Goal: Task Accomplishment & Management: Complete application form

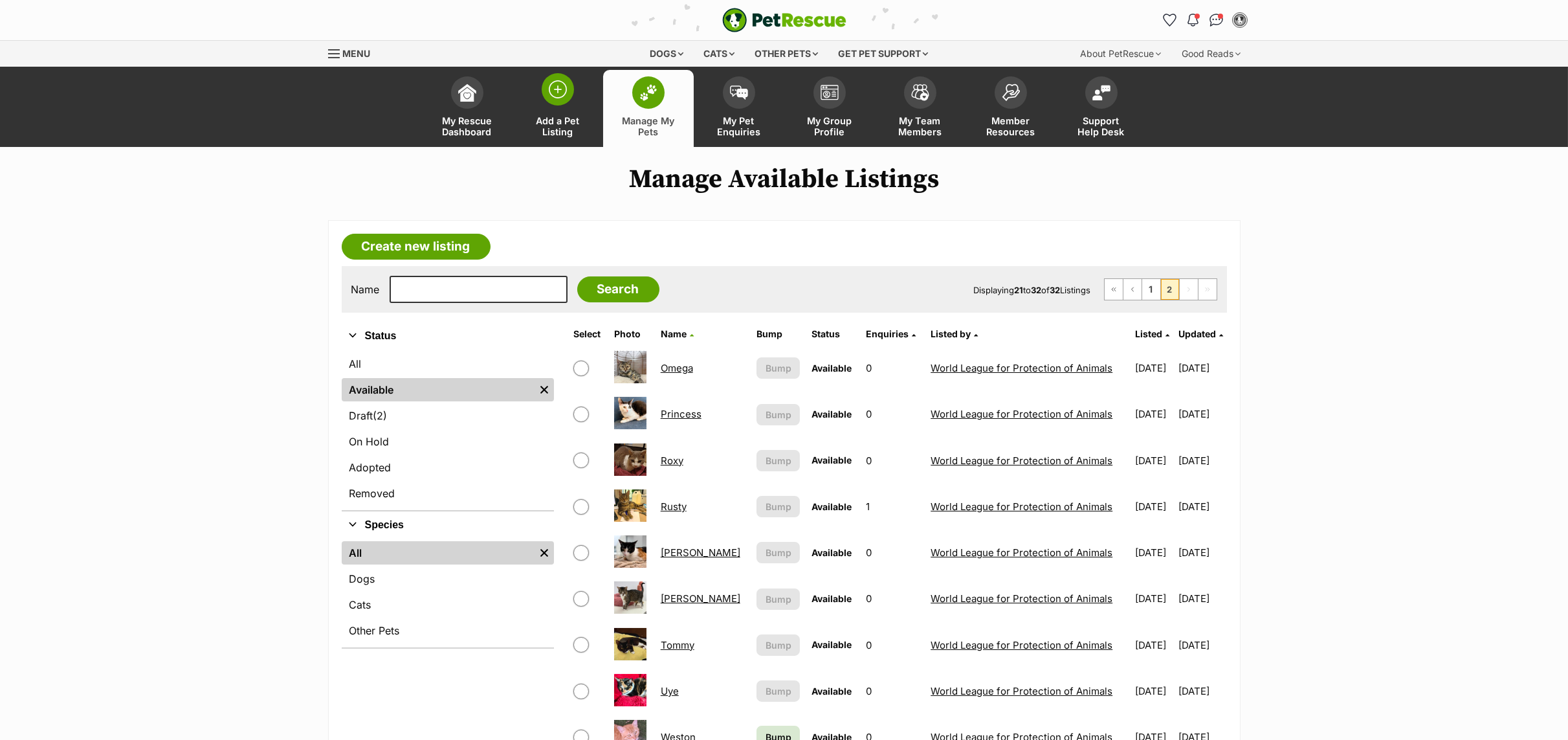
click at [572, 121] on span "Add a Pet Listing" at bounding box center [557, 126] width 58 height 22
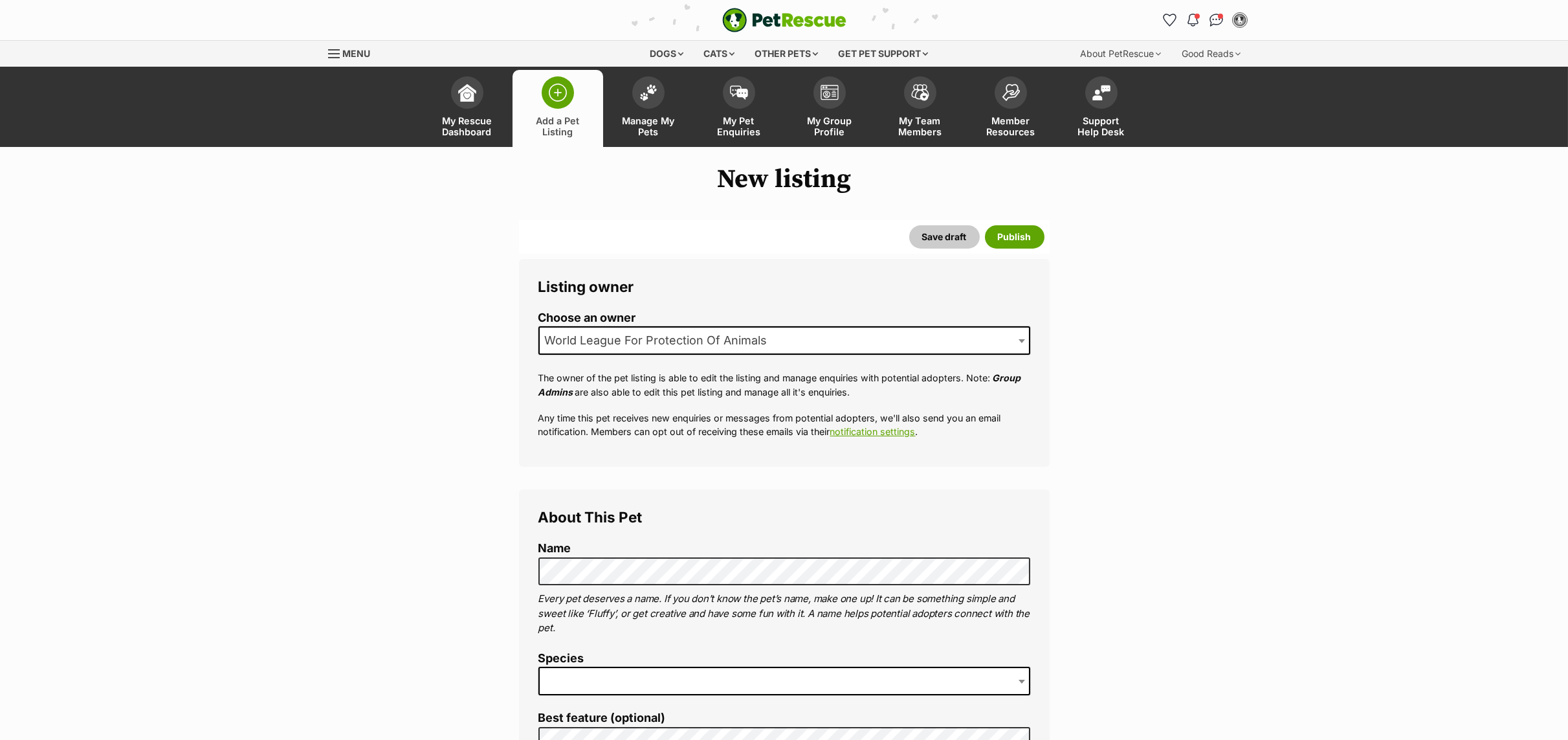
click at [566, 682] on span at bounding box center [784, 681] width 492 height 29
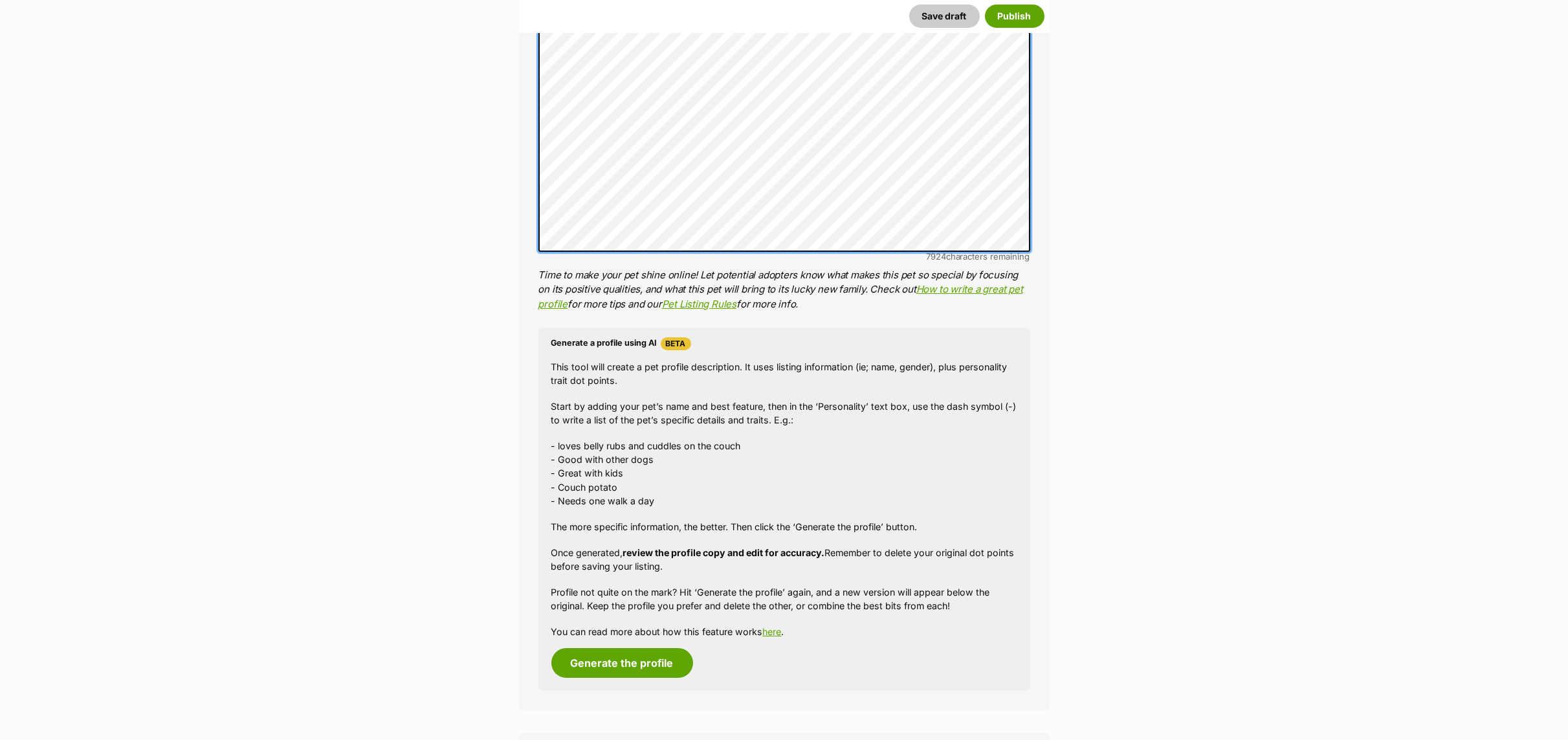
scroll to position [873, 0]
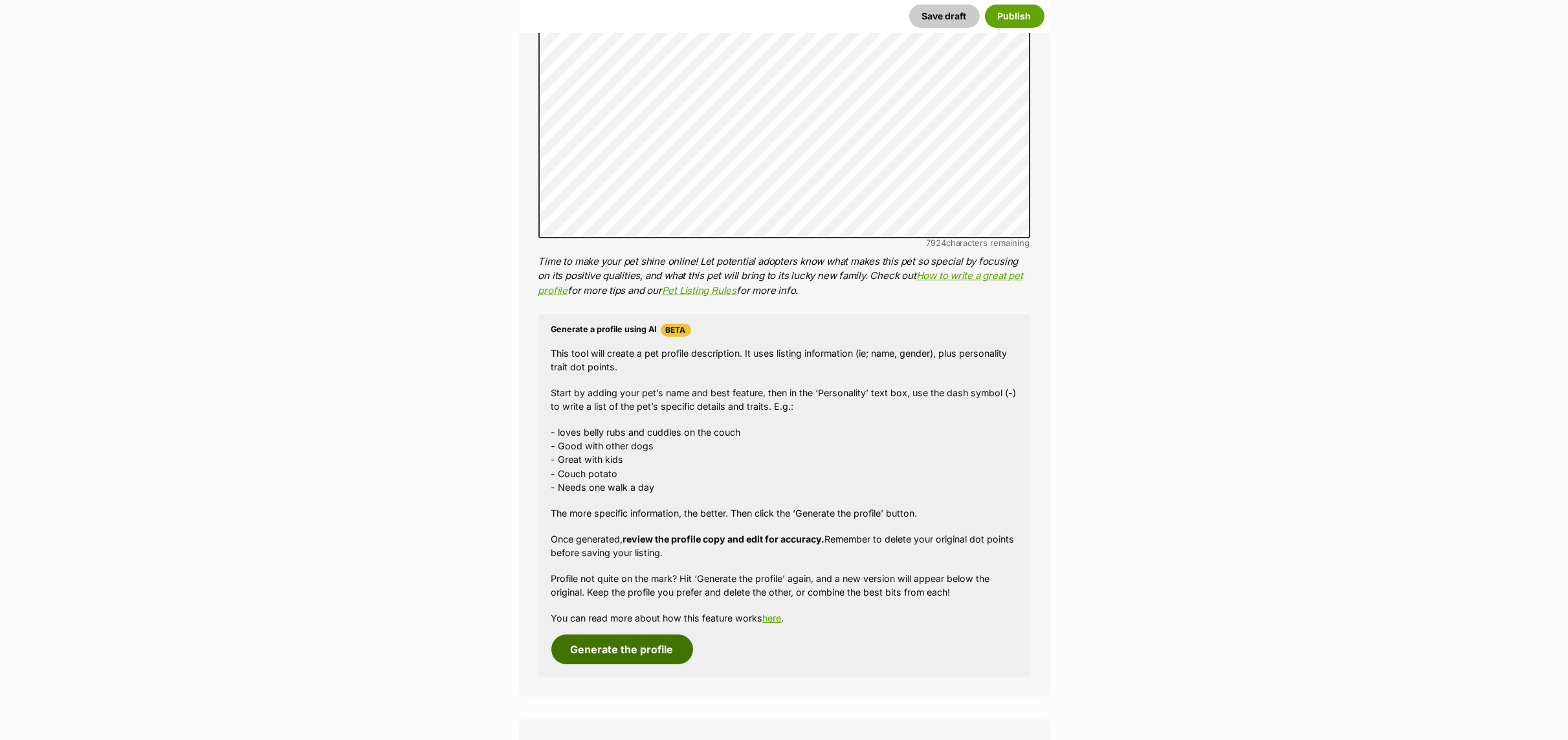
drag, startPoint x: 589, startPoint y: 651, endPoint x: 717, endPoint y: 634, distance: 129.1
click at [590, 650] on button "Generate the profile" at bounding box center [622, 649] width 142 height 30
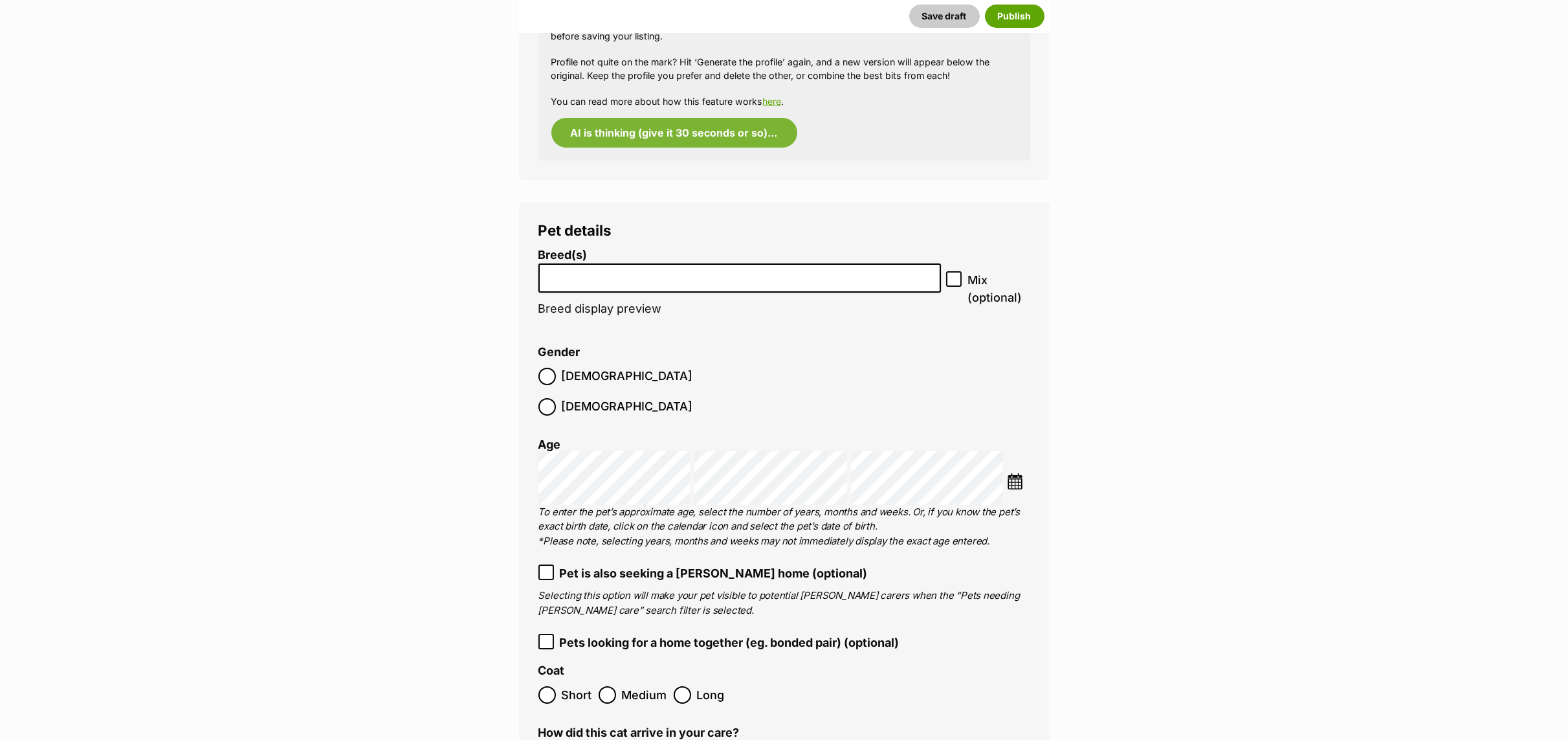
scroll to position [1553, 0]
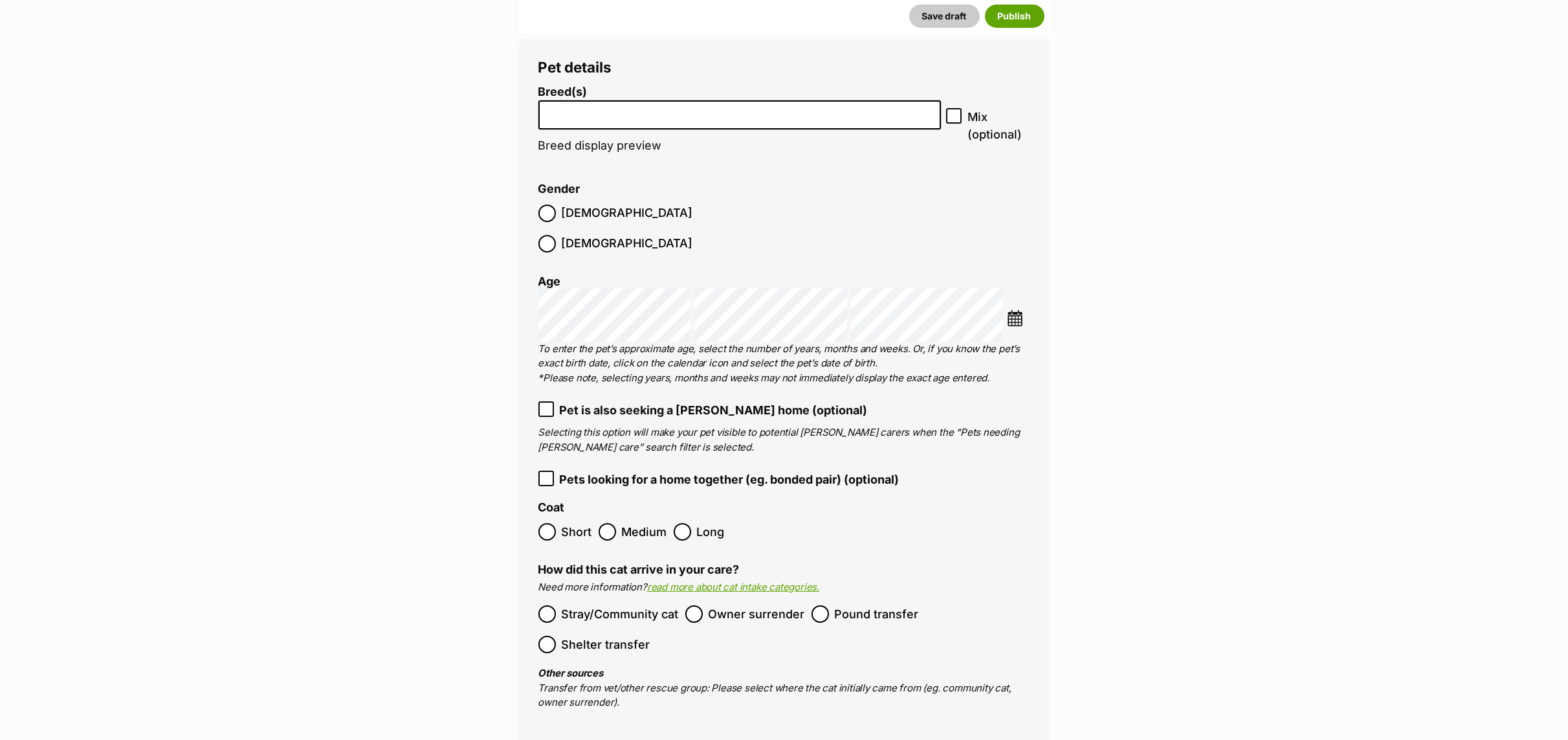
click at [596, 117] on input "search" at bounding box center [739, 111] width 393 height 14
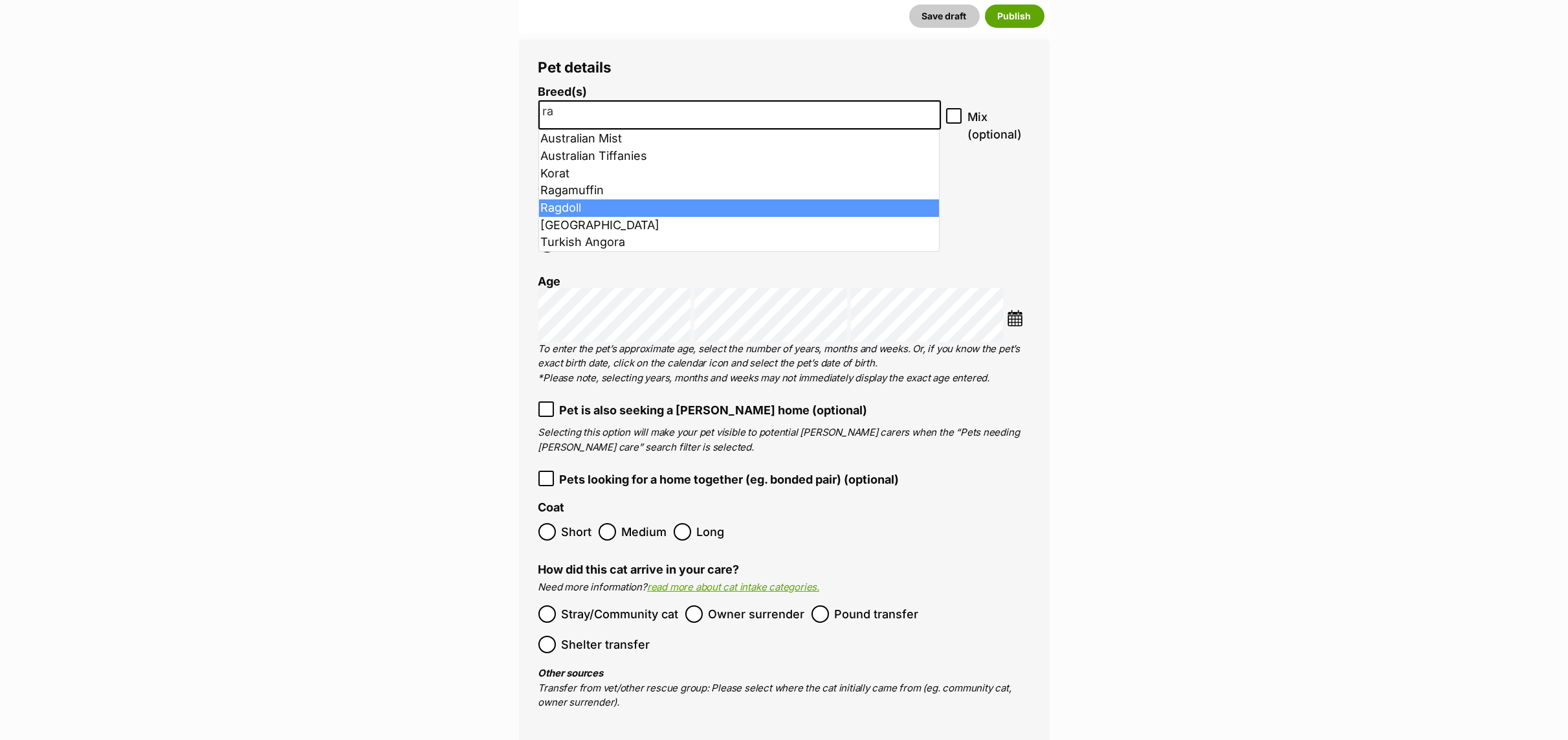
type input "ra"
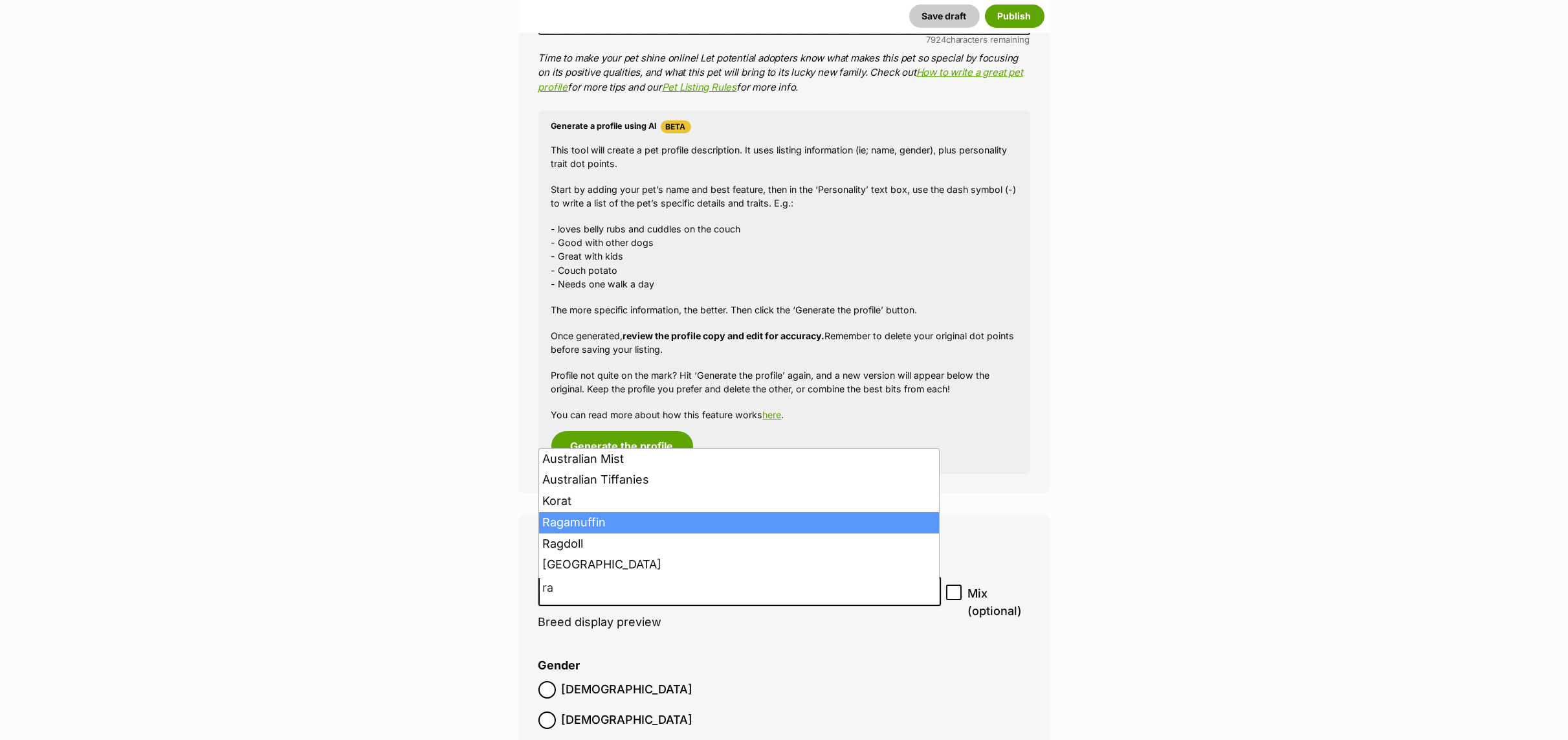
scroll to position [1282, 0]
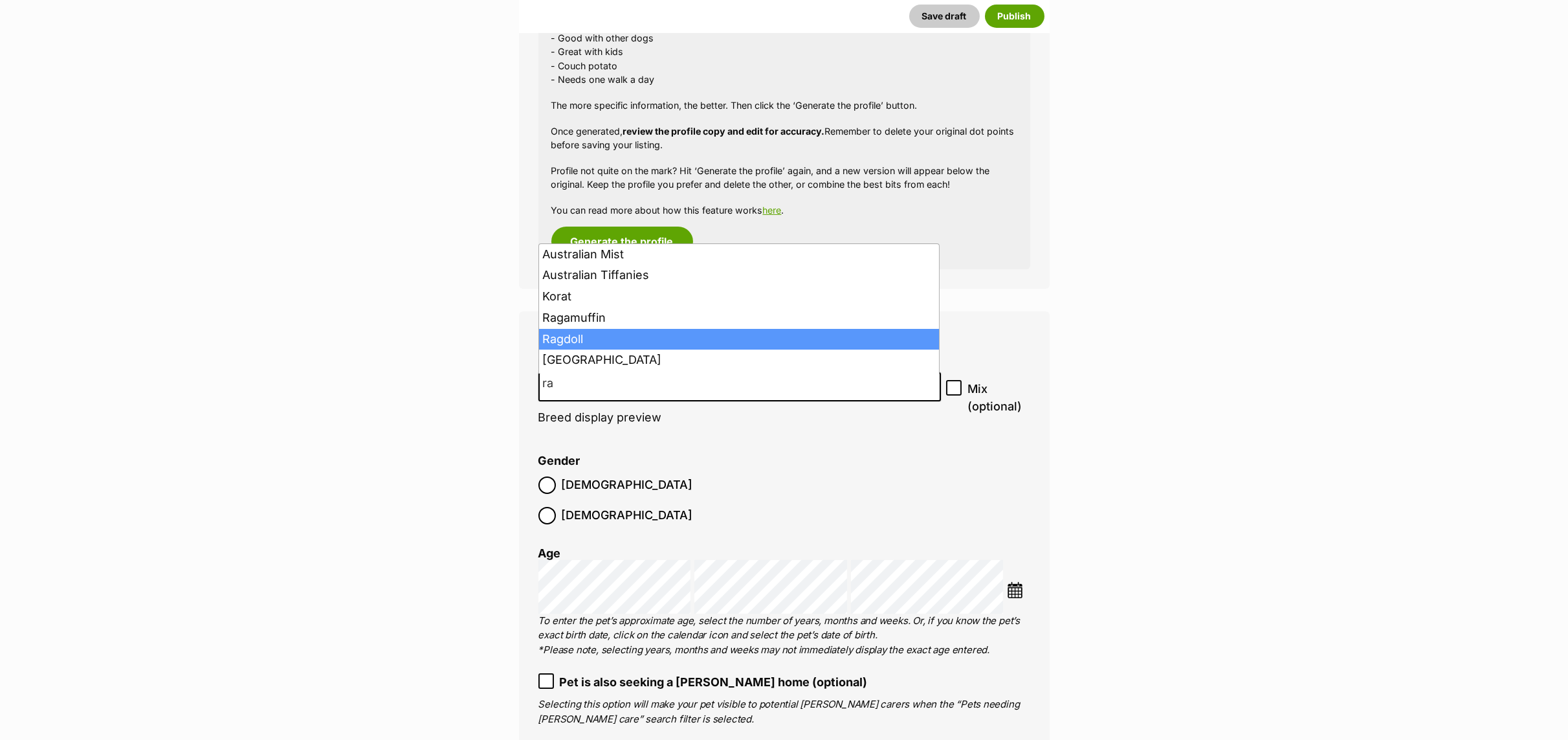
select select "263"
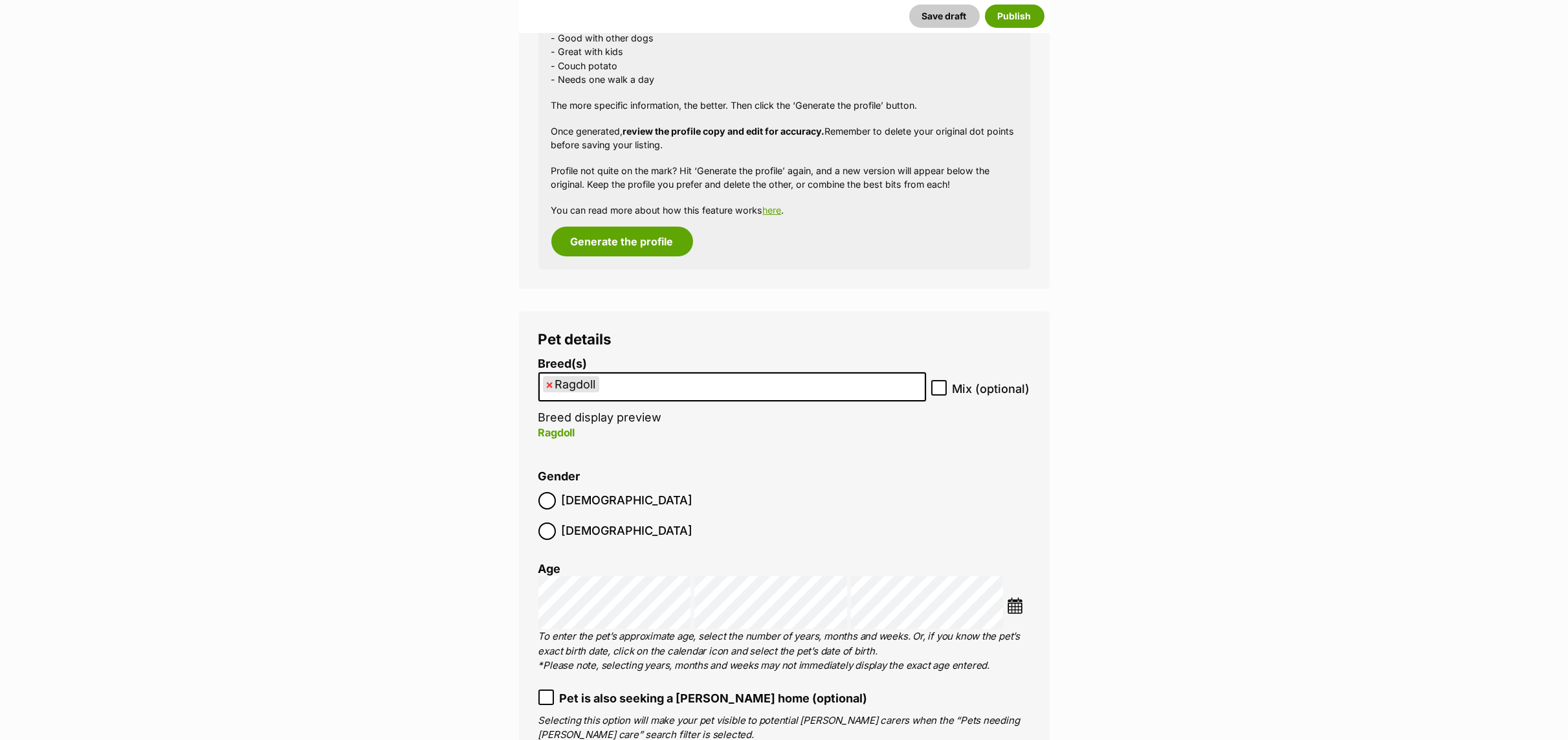
click at [940, 385] on icon at bounding box center [938, 387] width 9 height 9
click at [940, 385] on input "Mix (optional)" at bounding box center [939, 387] width 16 height 16
click at [936, 391] on icon at bounding box center [938, 387] width 9 height 9
click at [936, 391] on input "Mix (optional)" at bounding box center [939, 387] width 16 height 16
checkbox input "false"
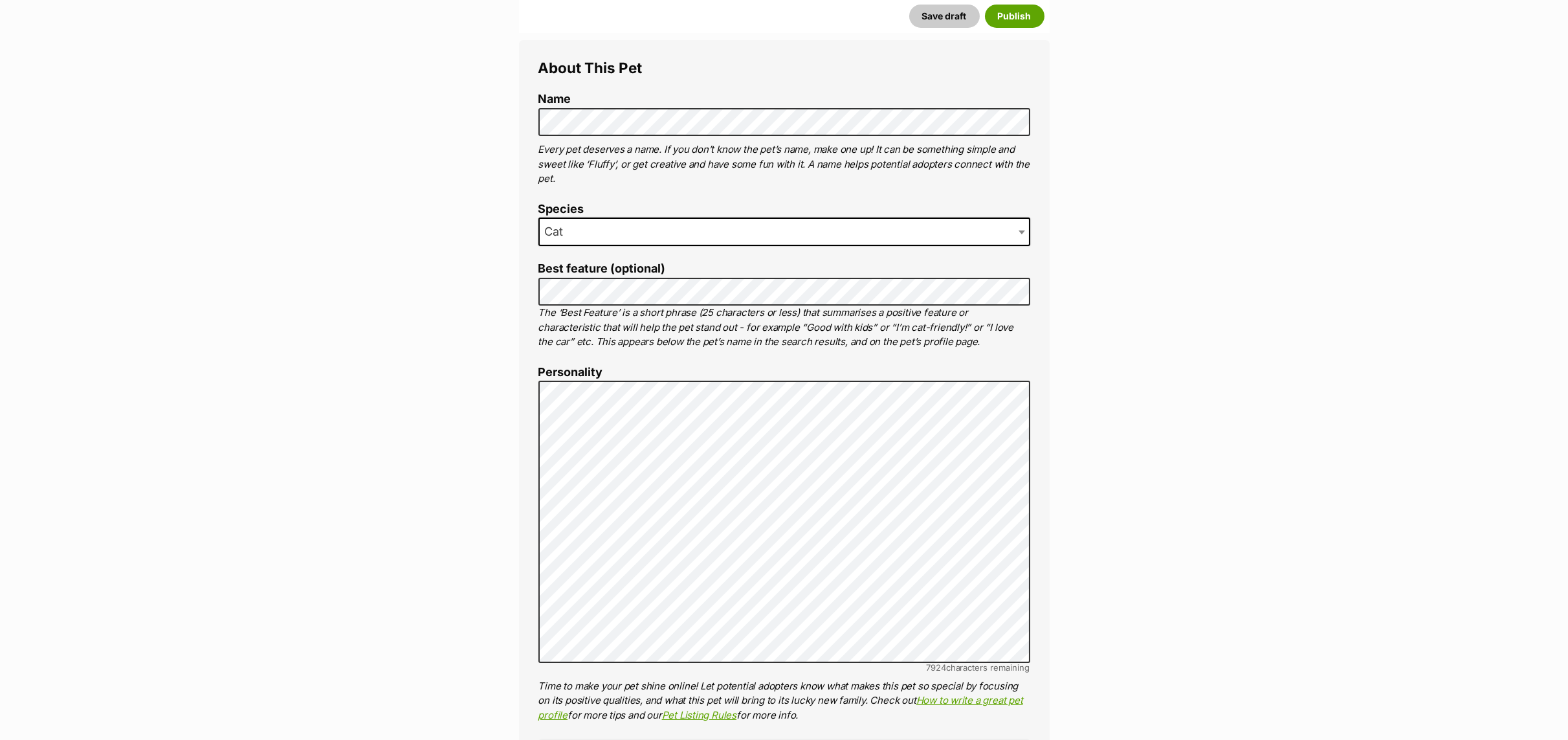
scroll to position [602, 0]
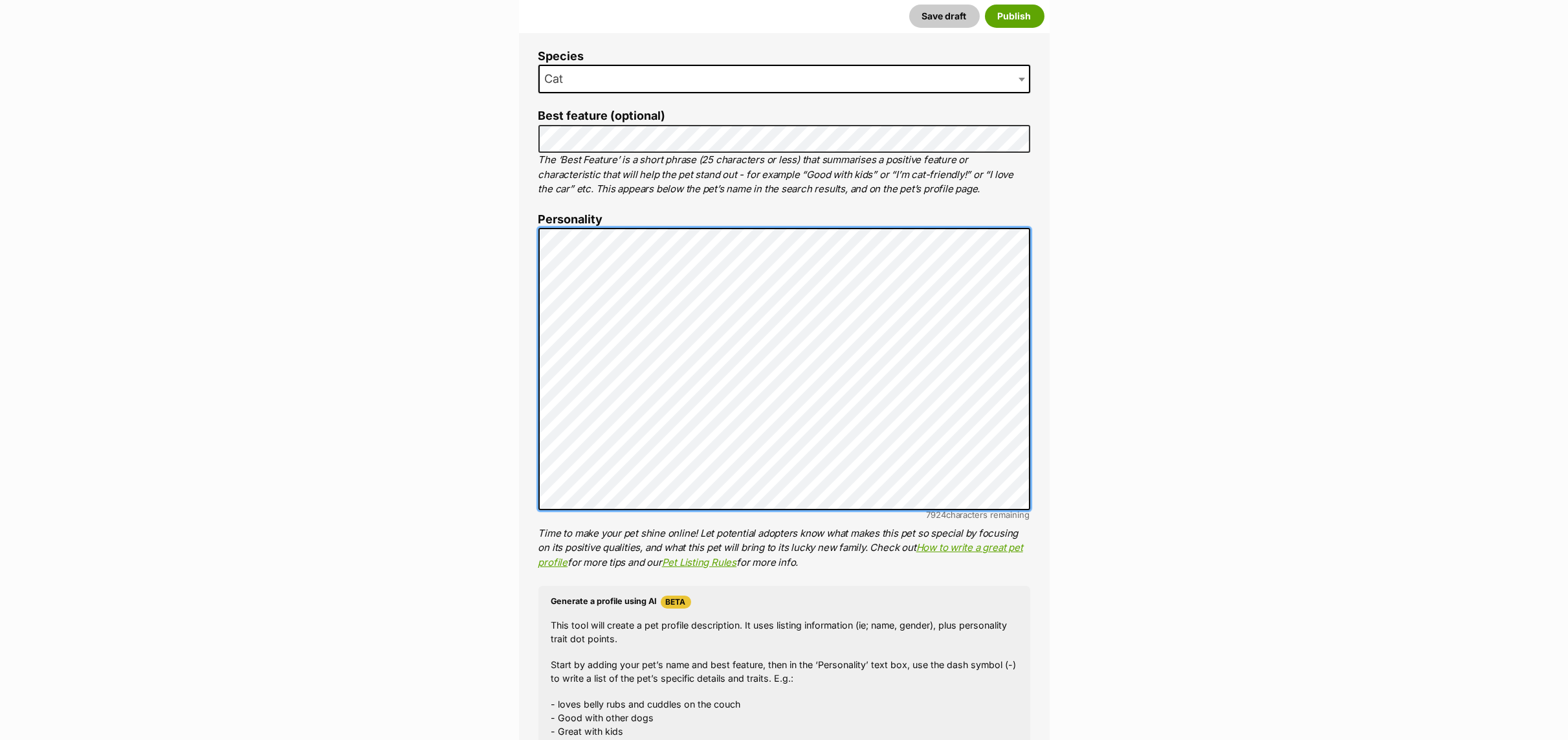
click at [527, 230] on div "About This Pet Name Henlo there, it looks like you might be using the pet name …" at bounding box center [784, 427] width 531 height 1081
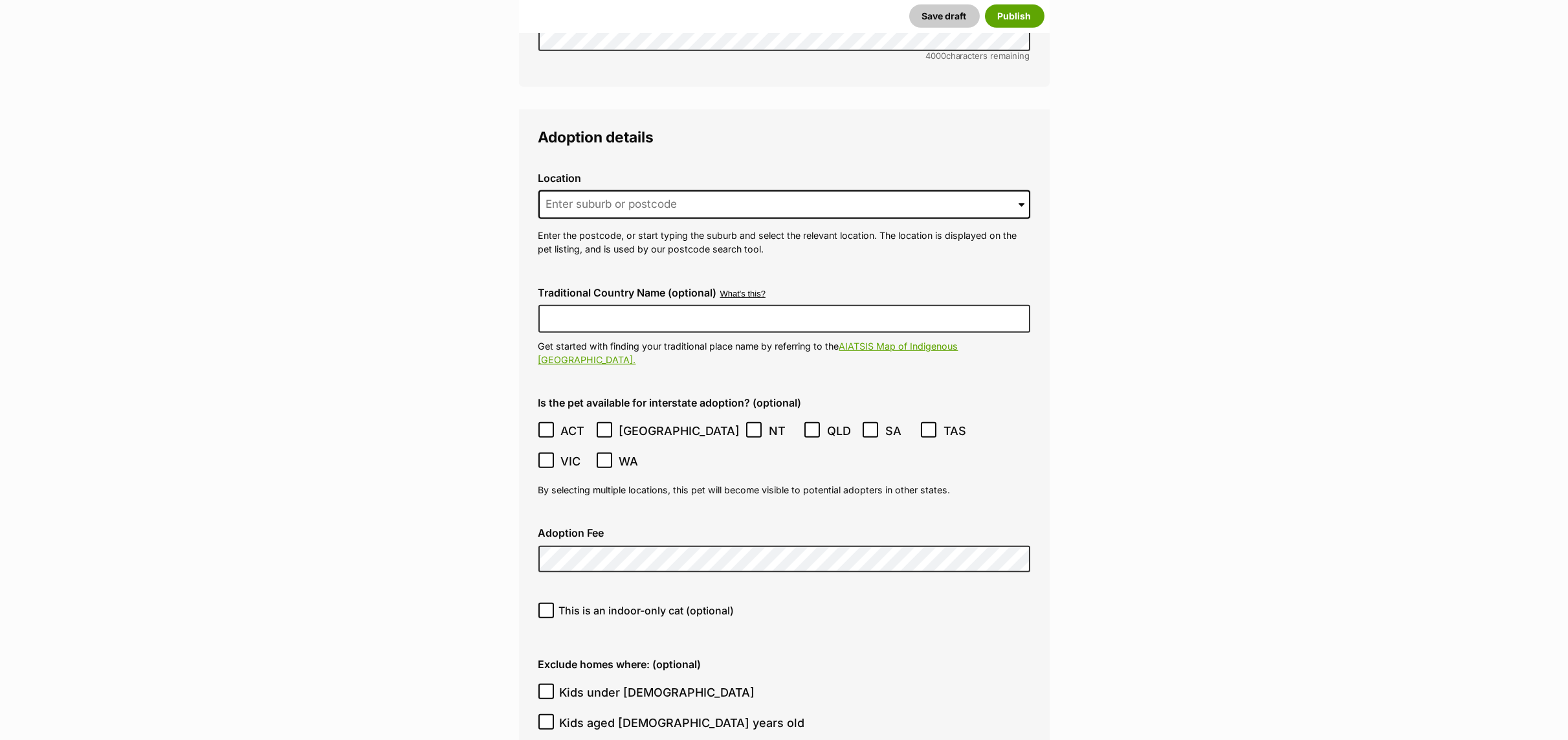
scroll to position [3126, 0]
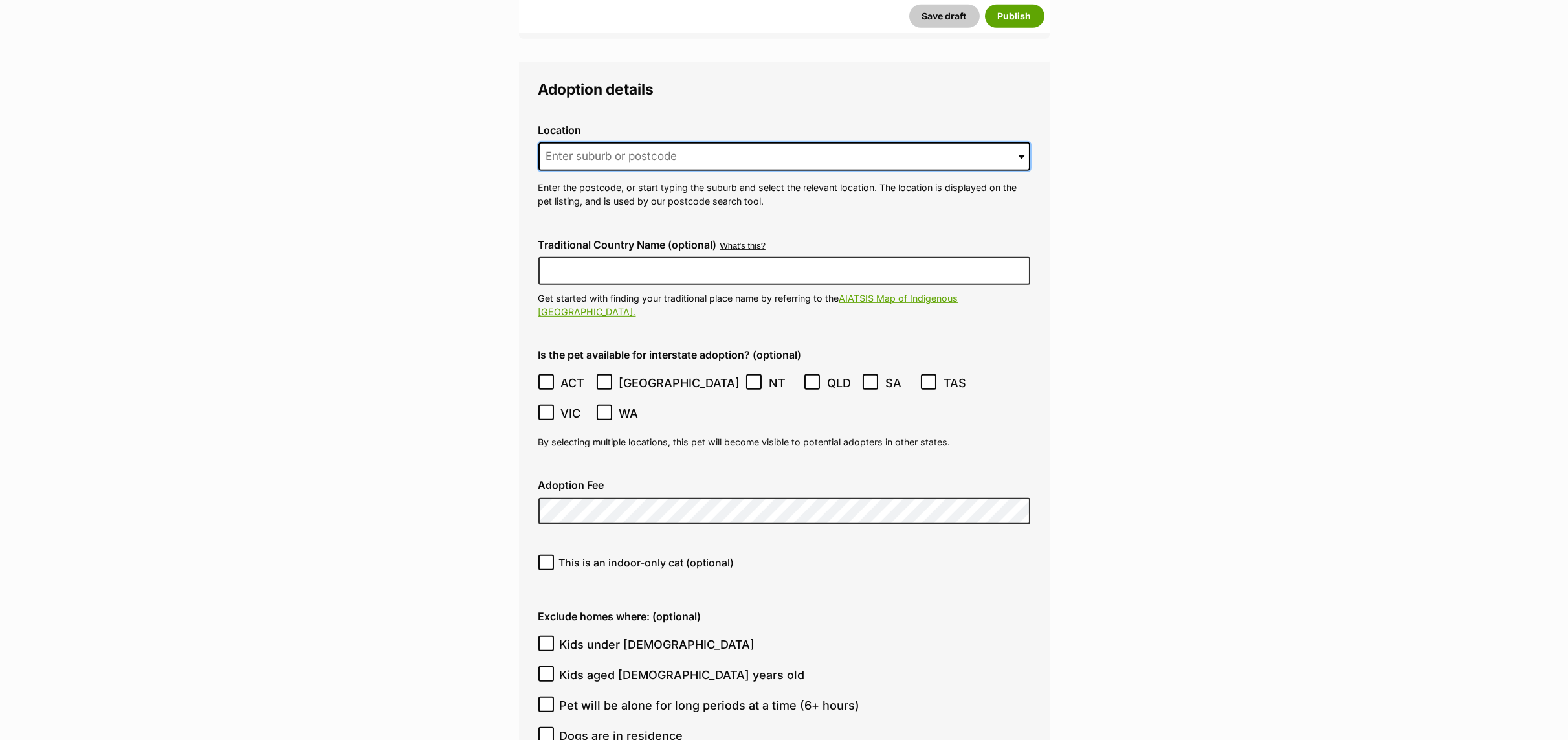
click at [587, 142] on input at bounding box center [784, 157] width 492 height 29
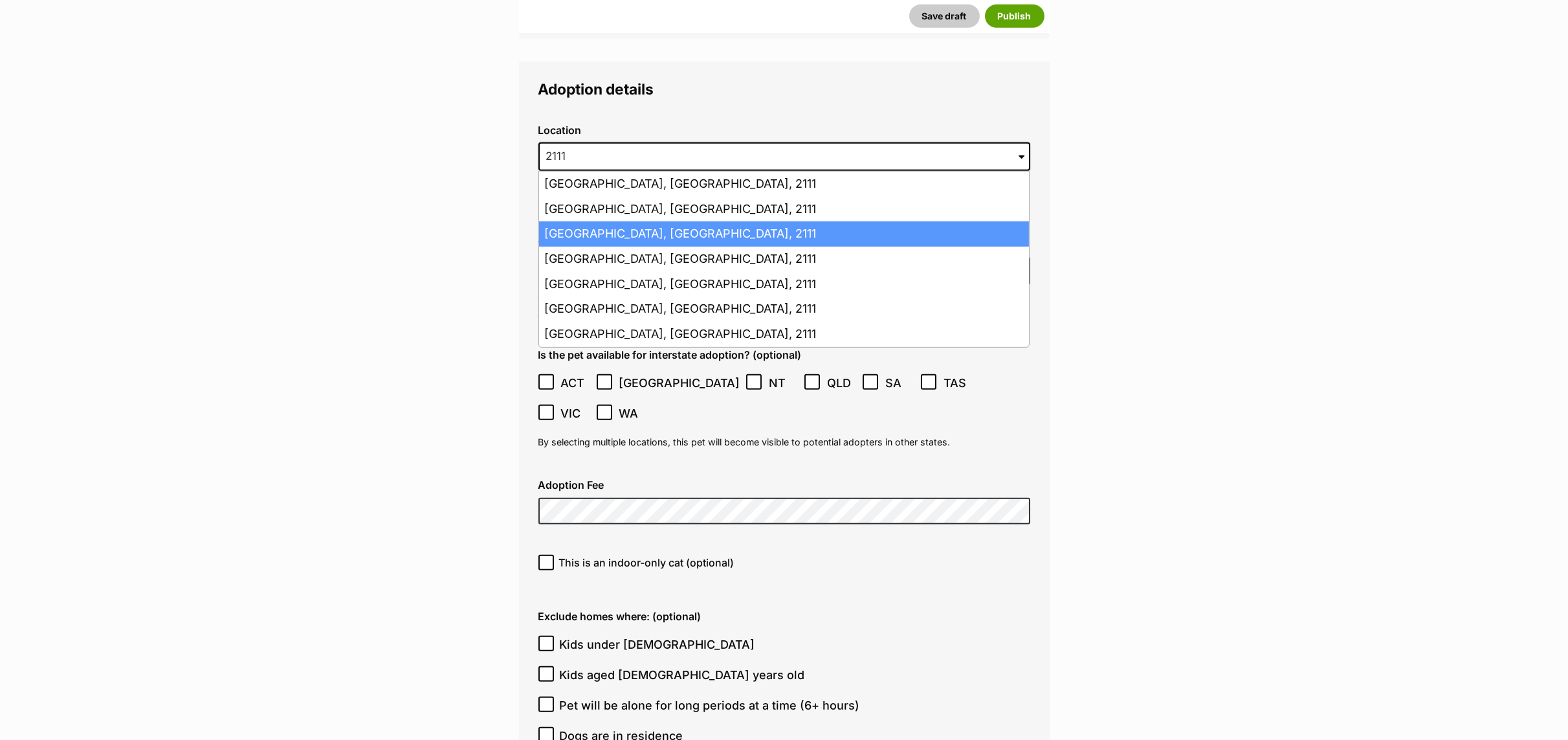
click at [592, 222] on li "Gladesville, New South Wales, 2111" at bounding box center [784, 234] width 490 height 25
type input "Gladesville, New South Wales, 2111"
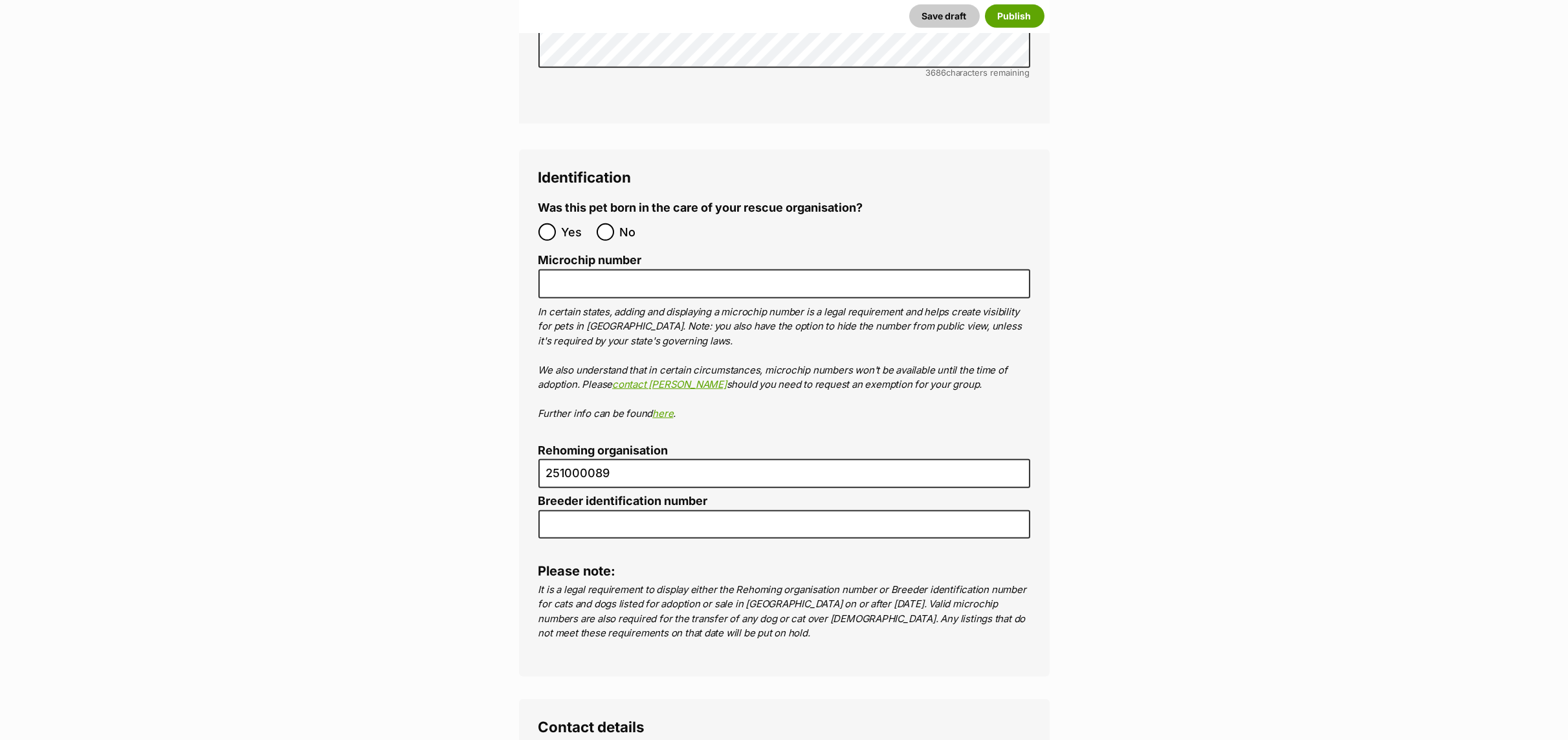
scroll to position [4291, 0]
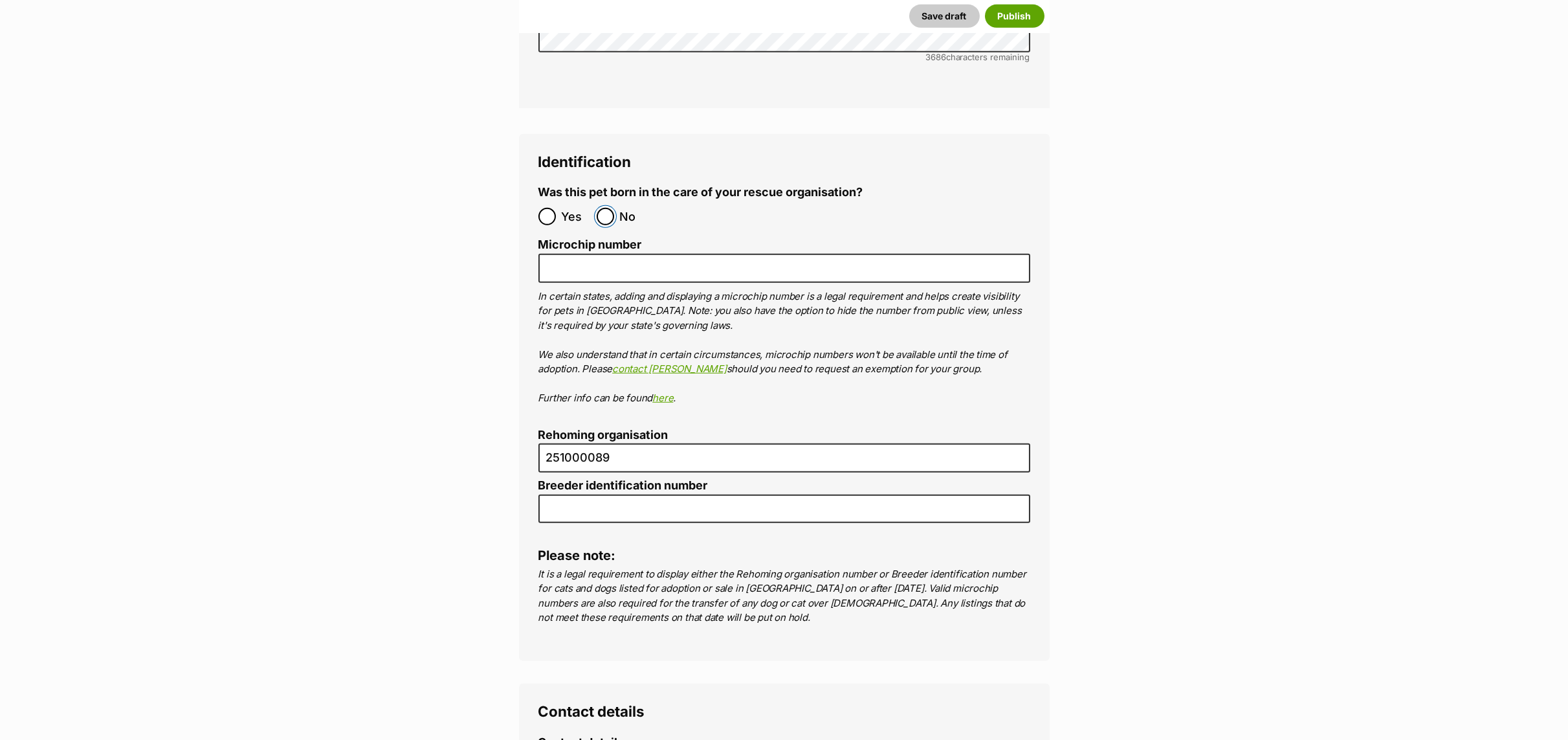
click at [604, 208] on input "No" at bounding box center [605, 217] width 18 height 18
radio input "true"
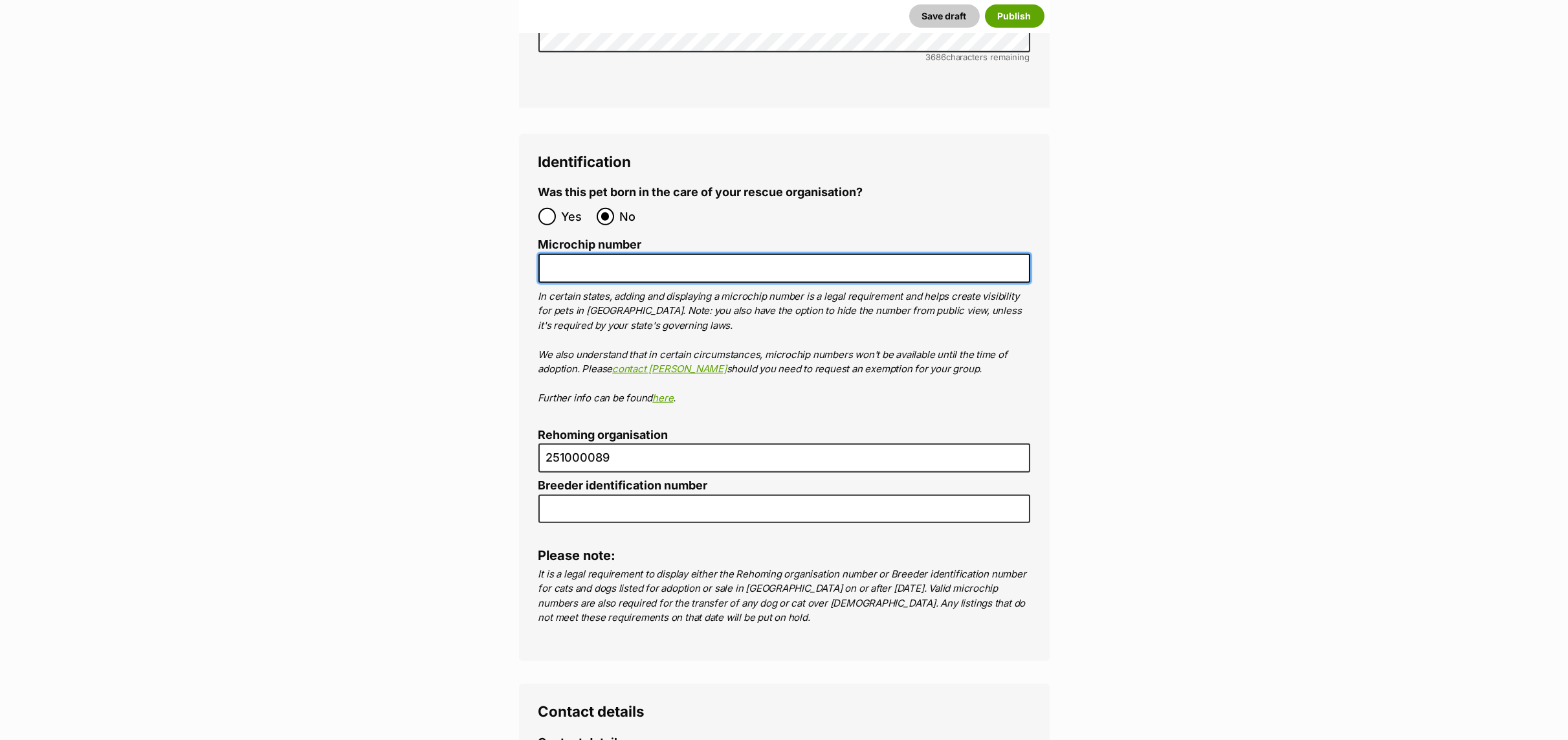
click at [572, 254] on input "Microchip number" at bounding box center [784, 268] width 492 height 29
drag, startPoint x: 669, startPoint y: 224, endPoint x: 537, endPoint y: 228, distance: 132.1
click at [538, 254] on input "900079000273004" at bounding box center [784, 268] width 492 height 29
type input "900079000273004"
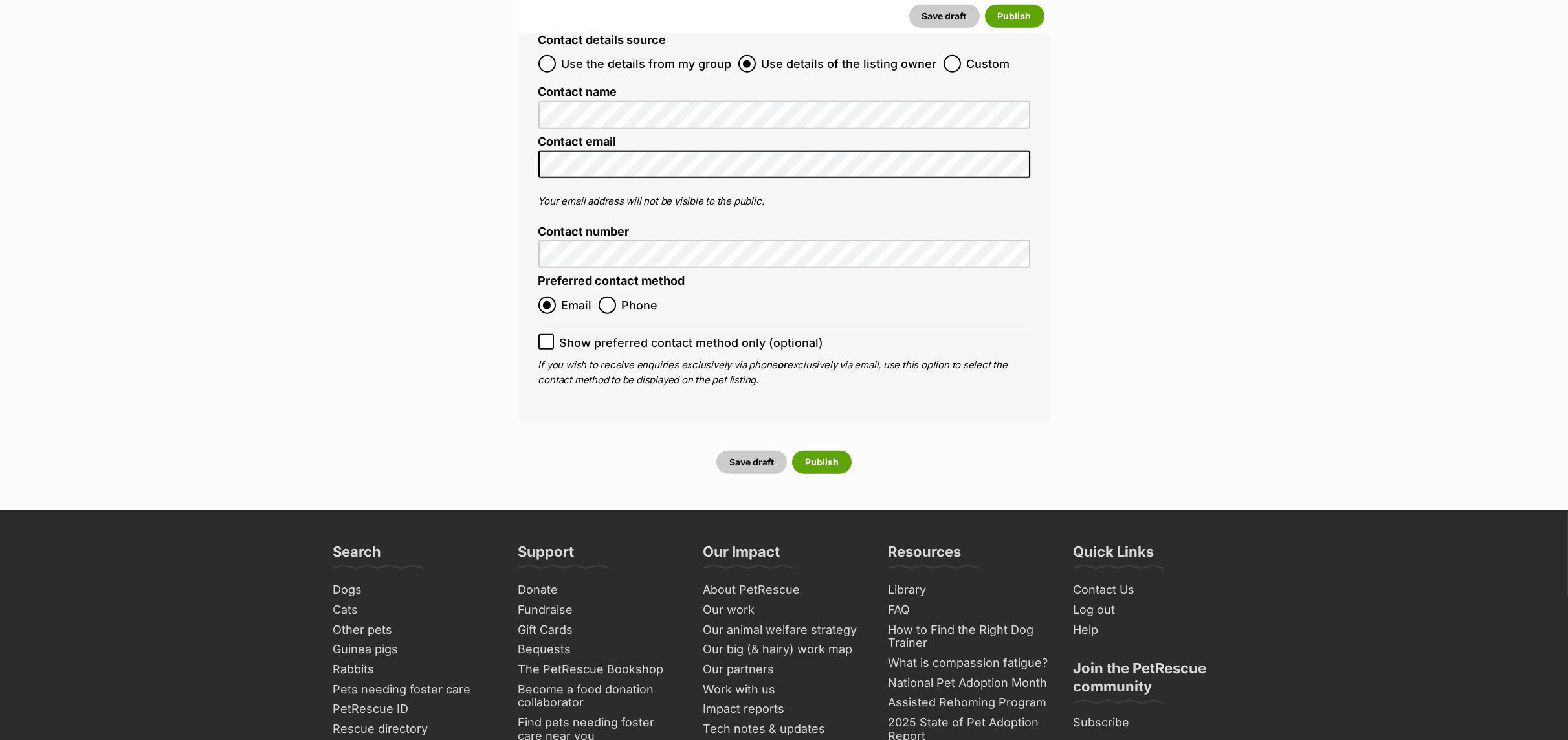
scroll to position [5067, 0]
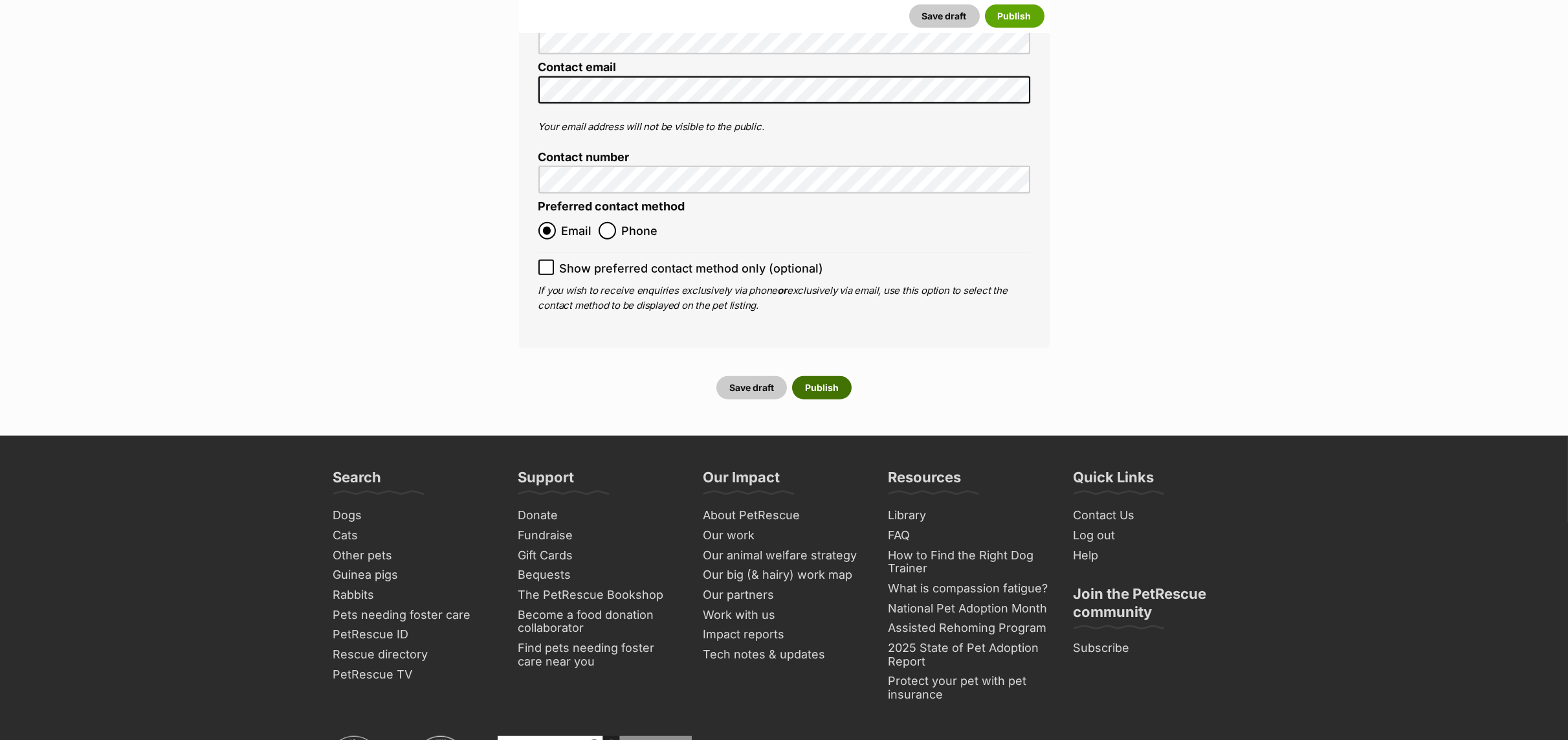
click at [818, 376] on button "Publish" at bounding box center [821, 388] width 59 height 23
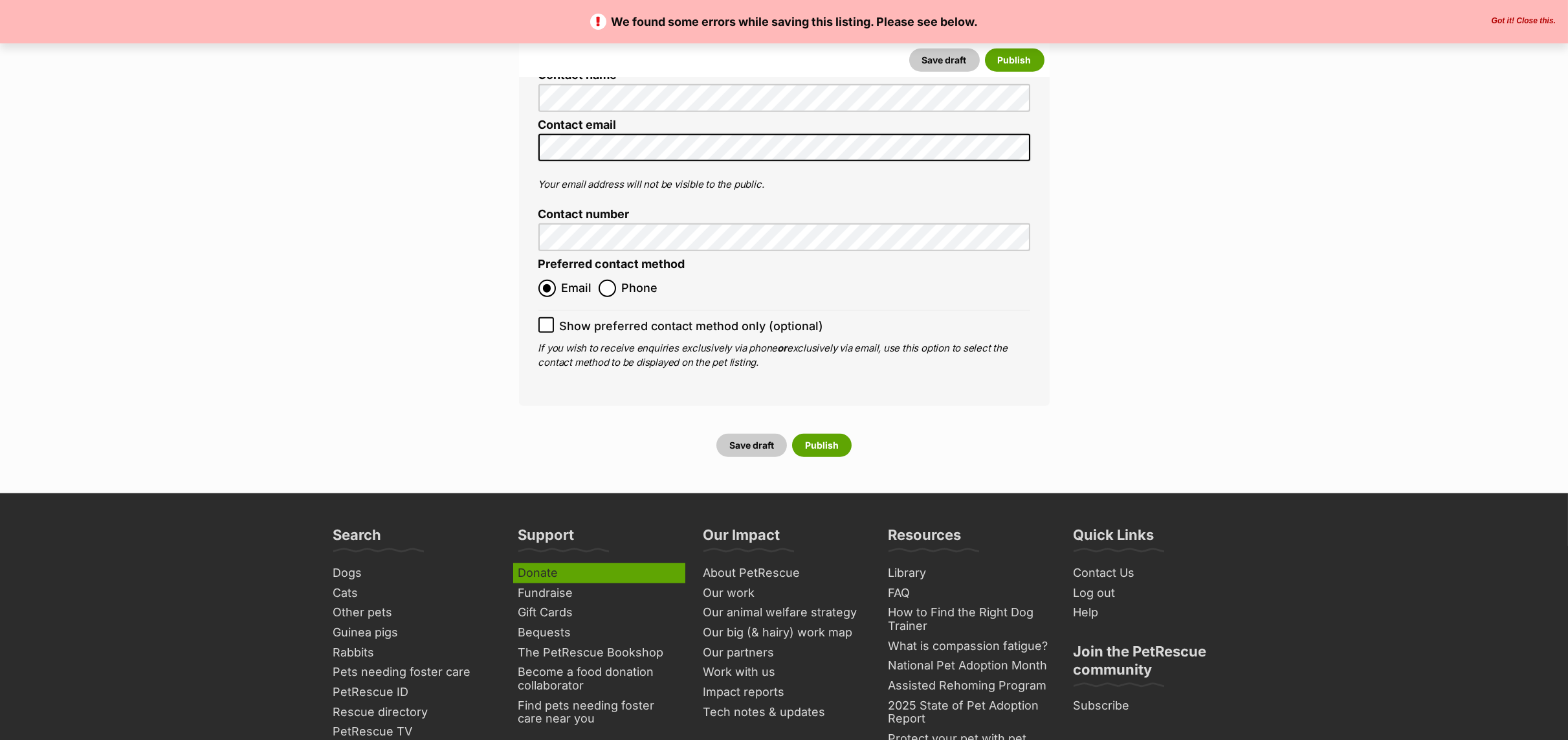
scroll to position [5339, 0]
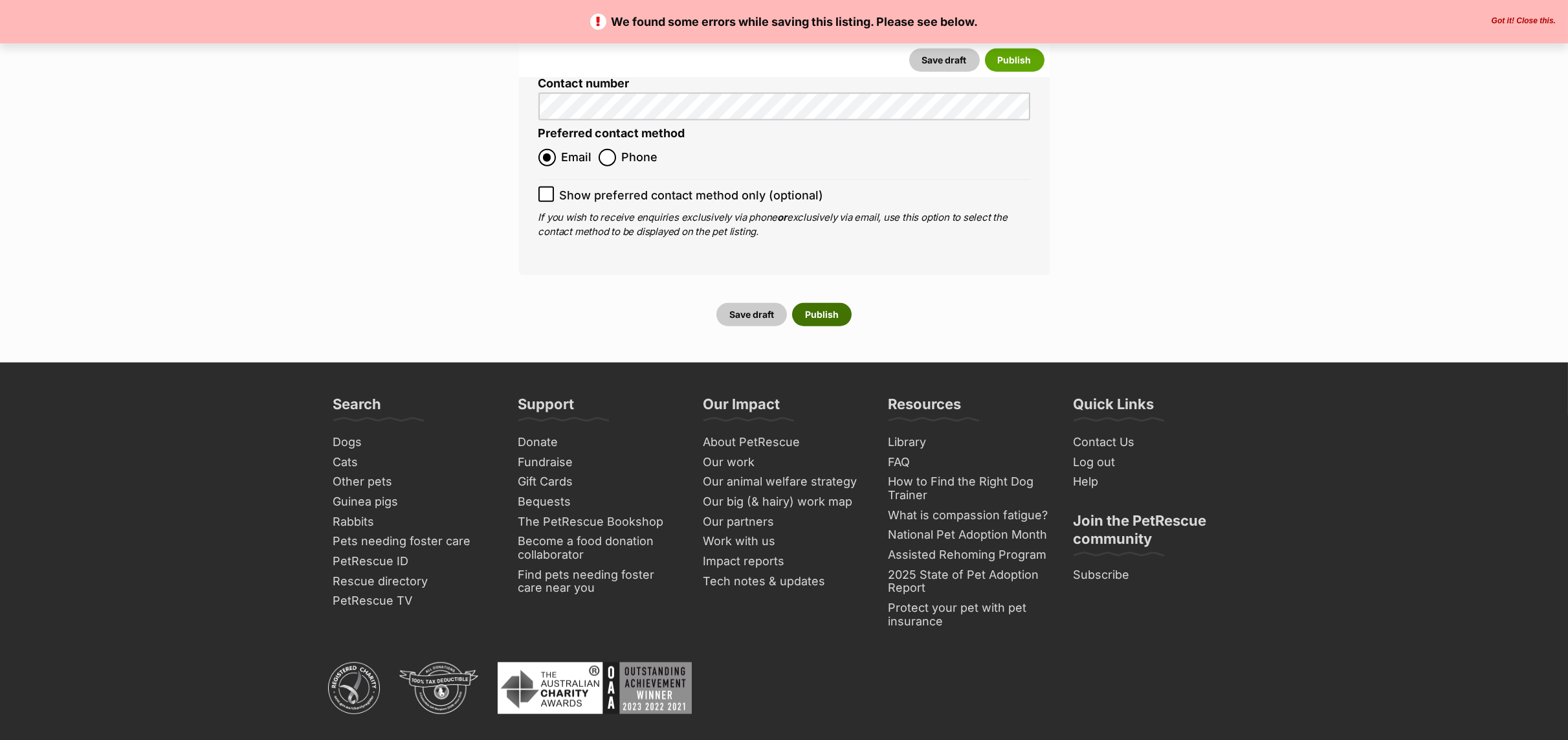
click at [825, 303] on button "Publish" at bounding box center [821, 315] width 59 height 23
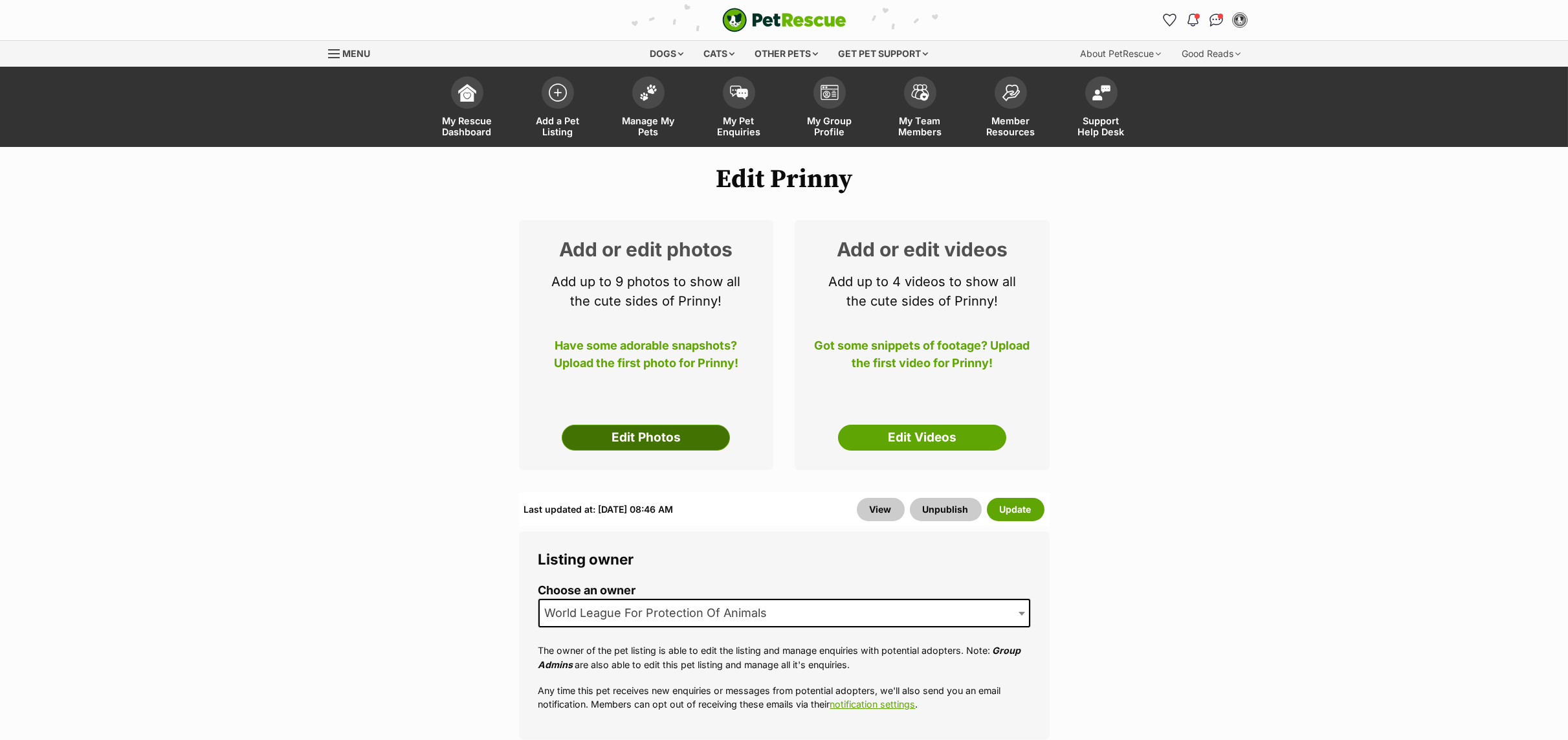
drag, startPoint x: 636, startPoint y: 442, endPoint x: 630, endPoint y: 440, distance: 6.3
click at [635, 441] on link "Edit Photos" at bounding box center [646, 438] width 168 height 26
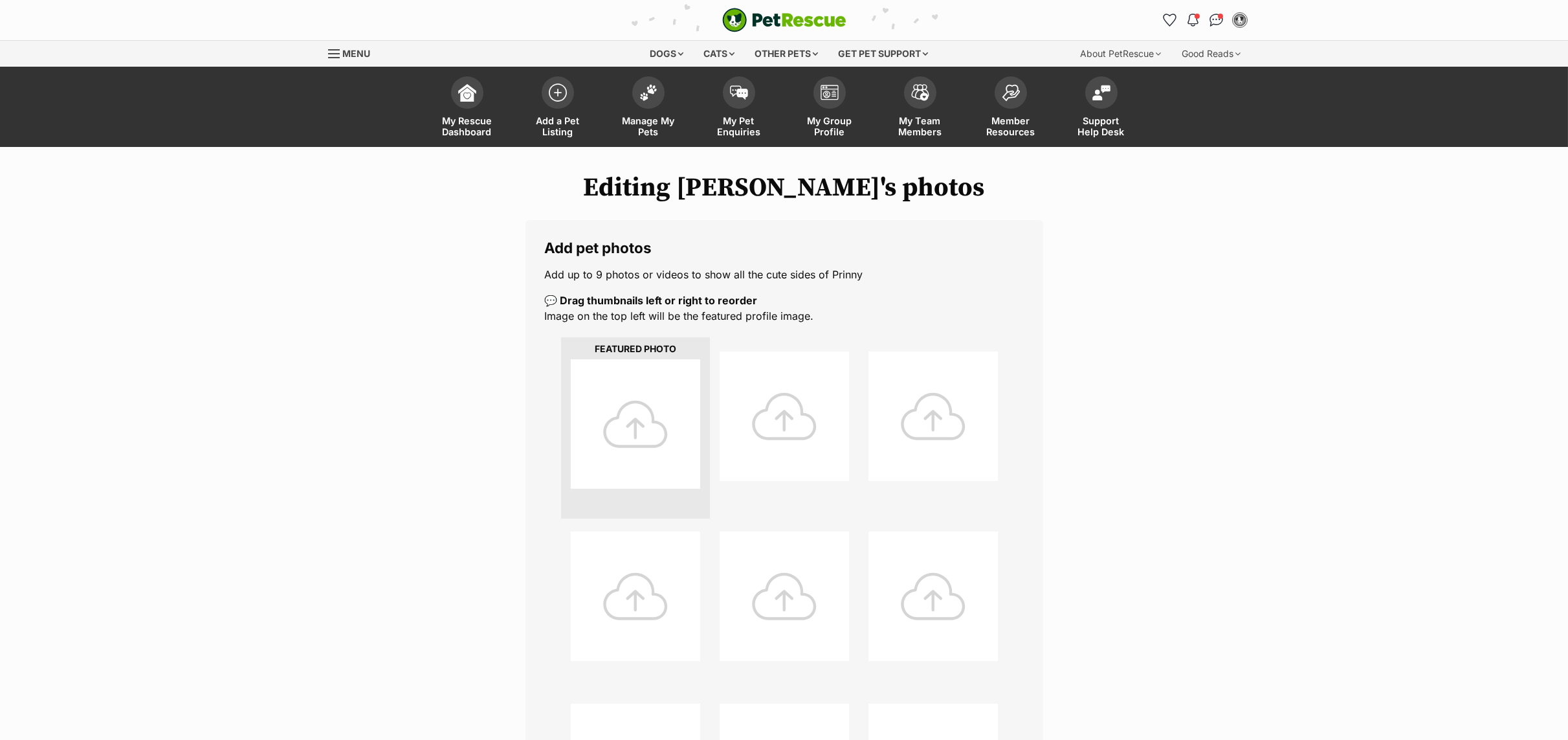
click at [634, 394] on div at bounding box center [635, 423] width 129 height 129
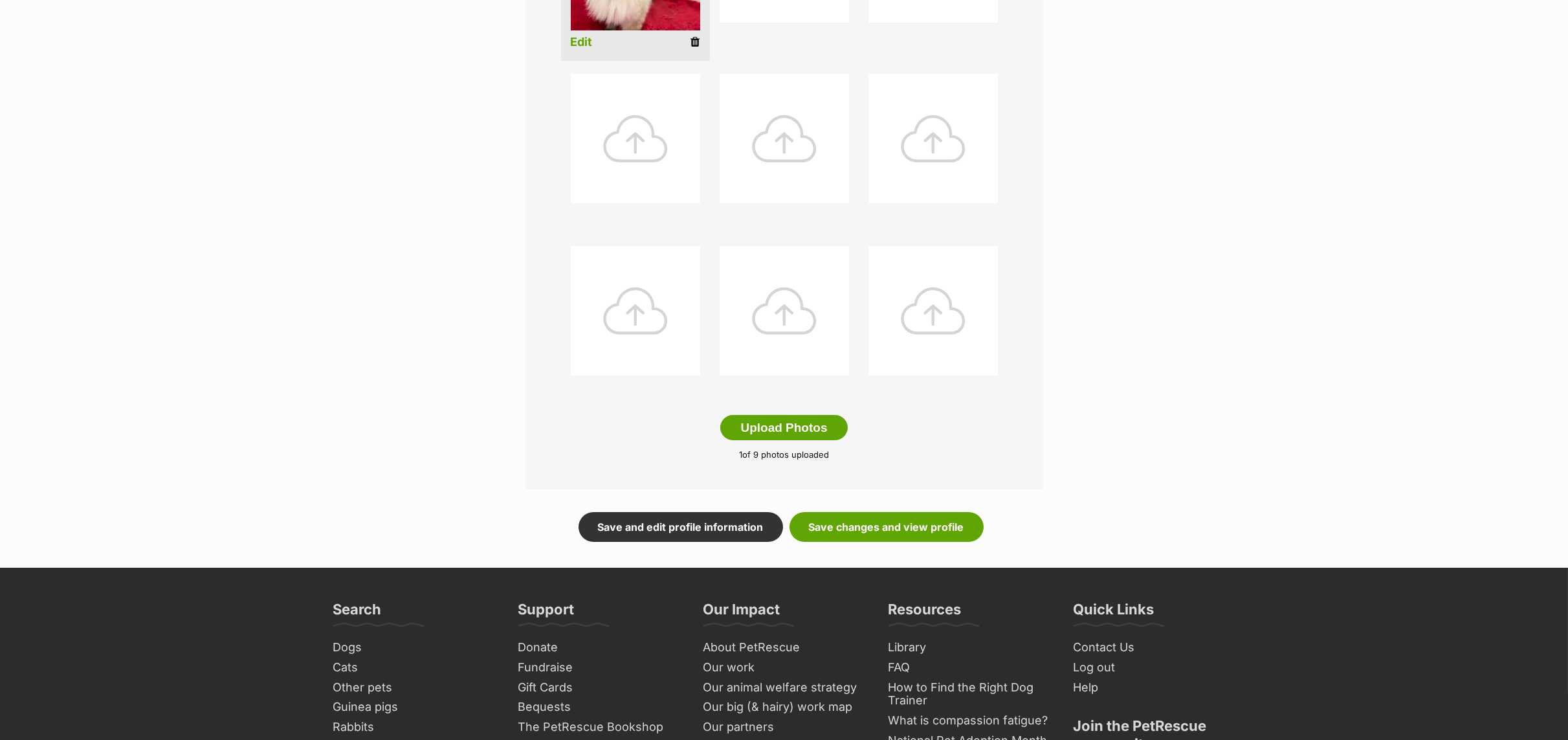
scroll to position [486, 0]
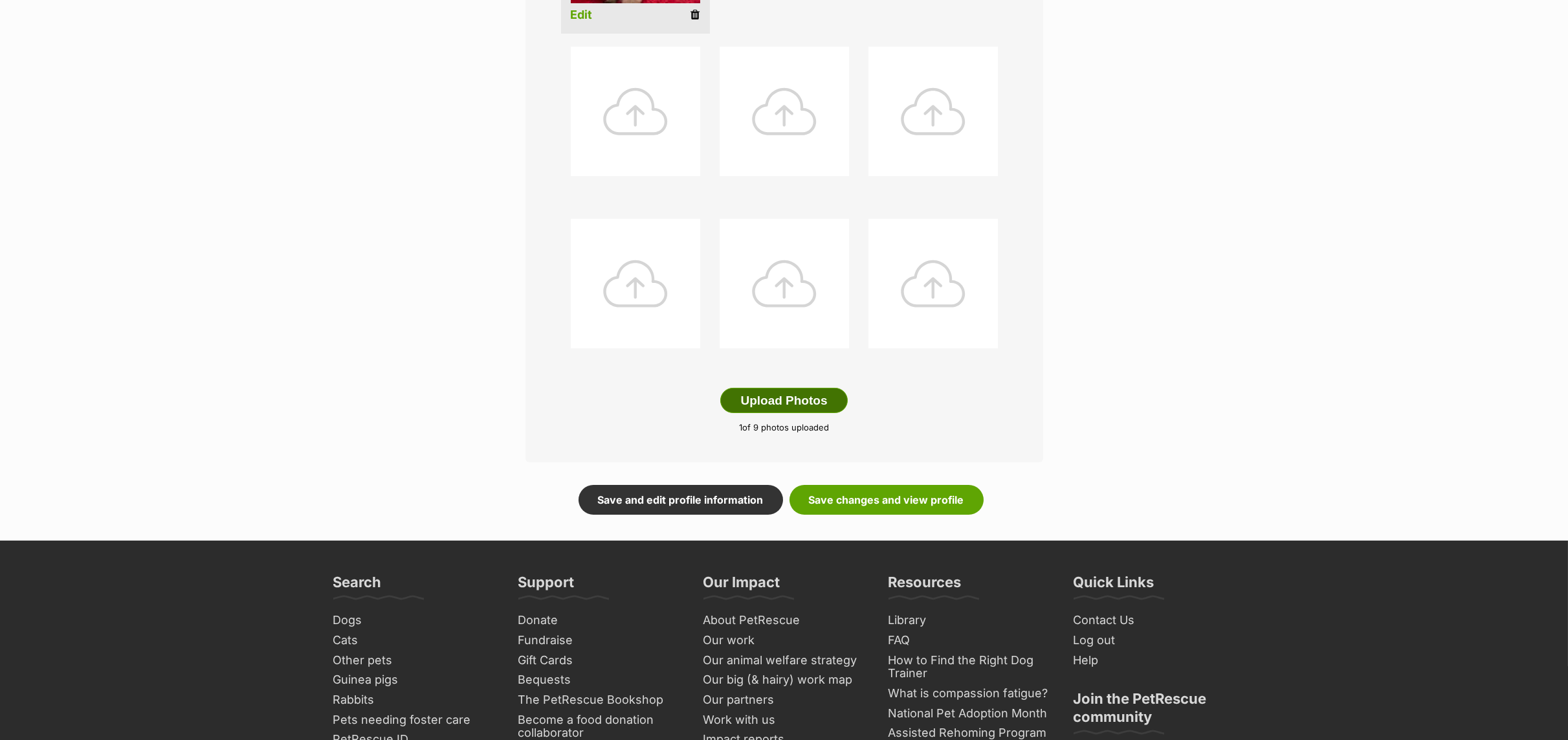
click at [792, 403] on button "Upload Photos" at bounding box center [783, 401] width 127 height 26
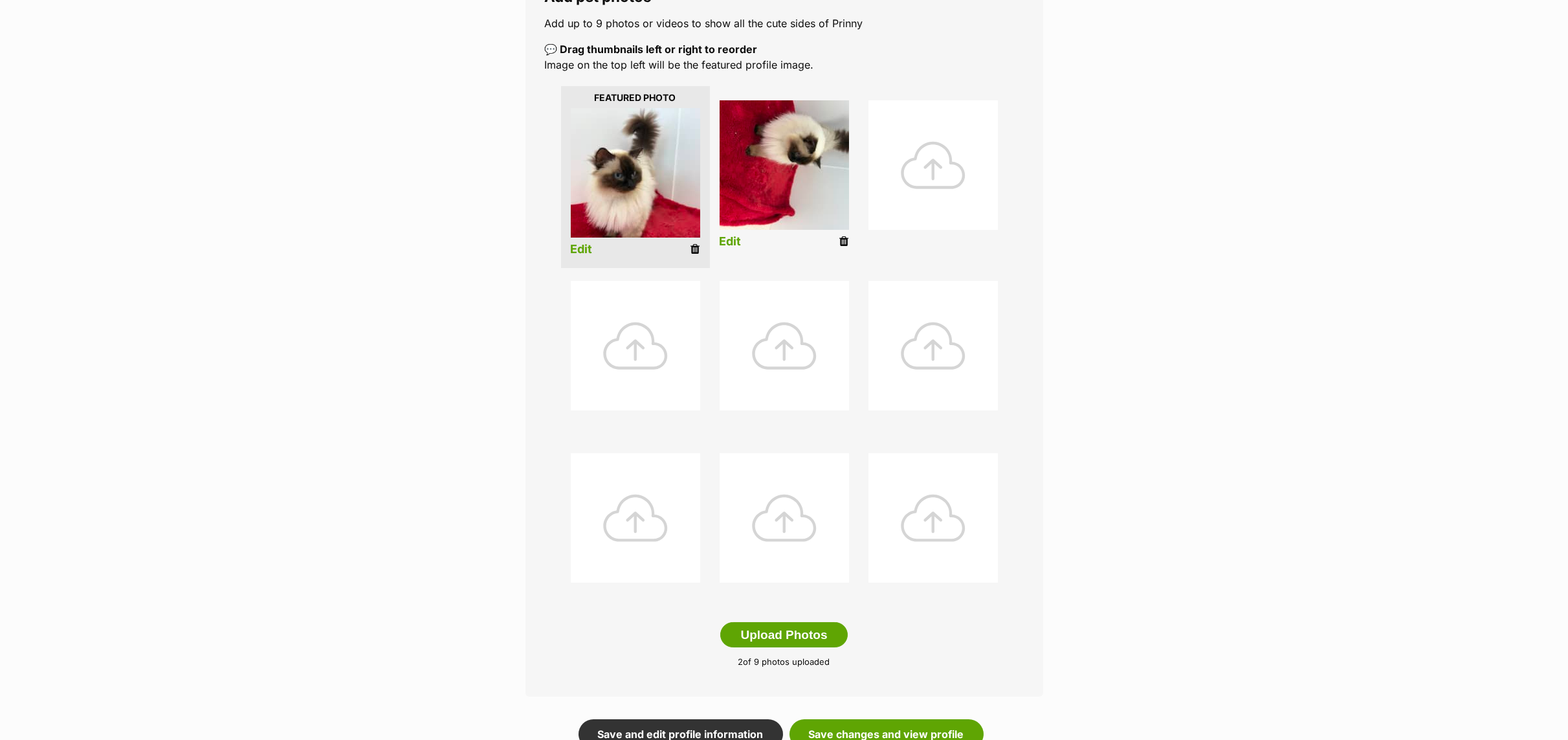
scroll to position [194, 0]
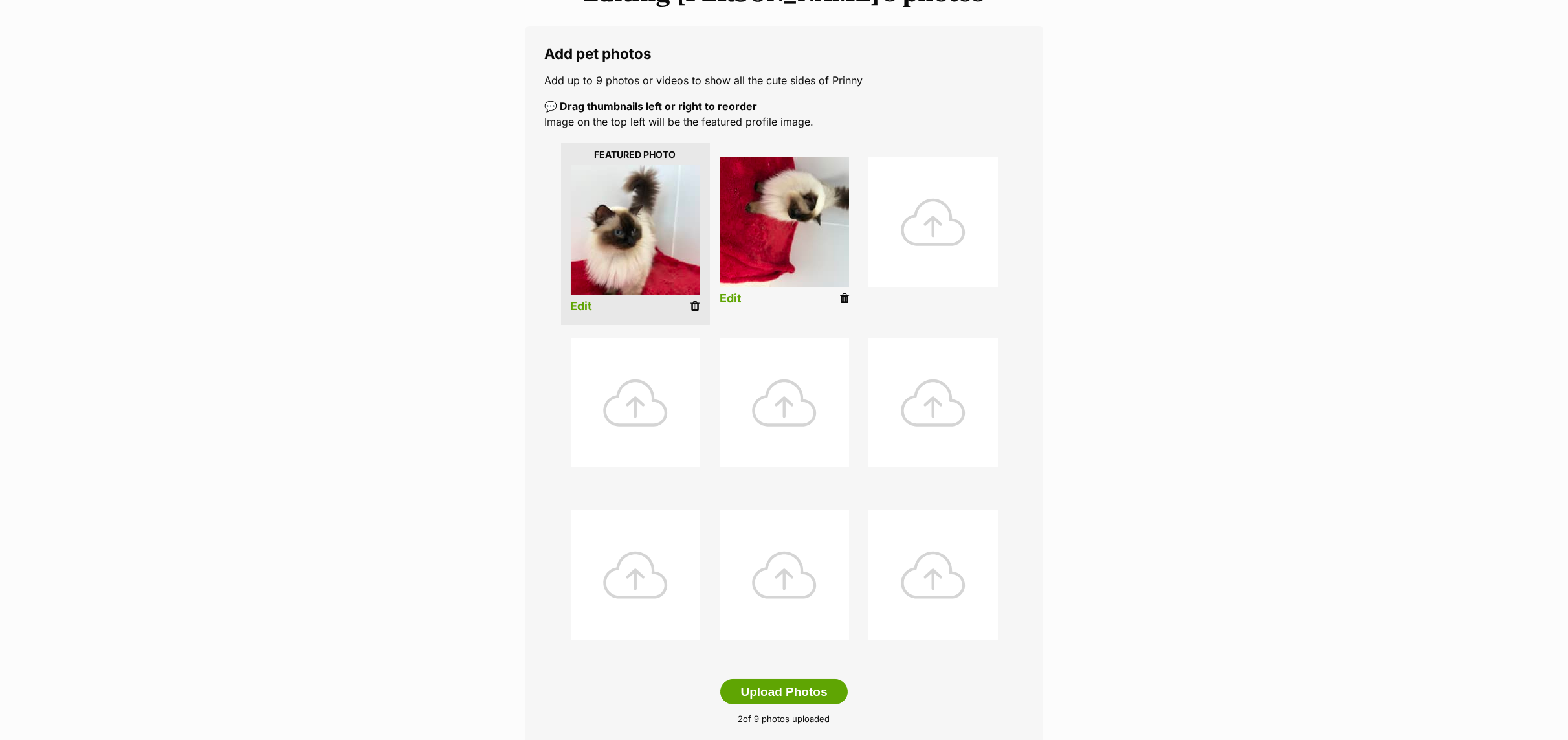
click at [737, 297] on link "Edit" at bounding box center [730, 299] width 22 height 14
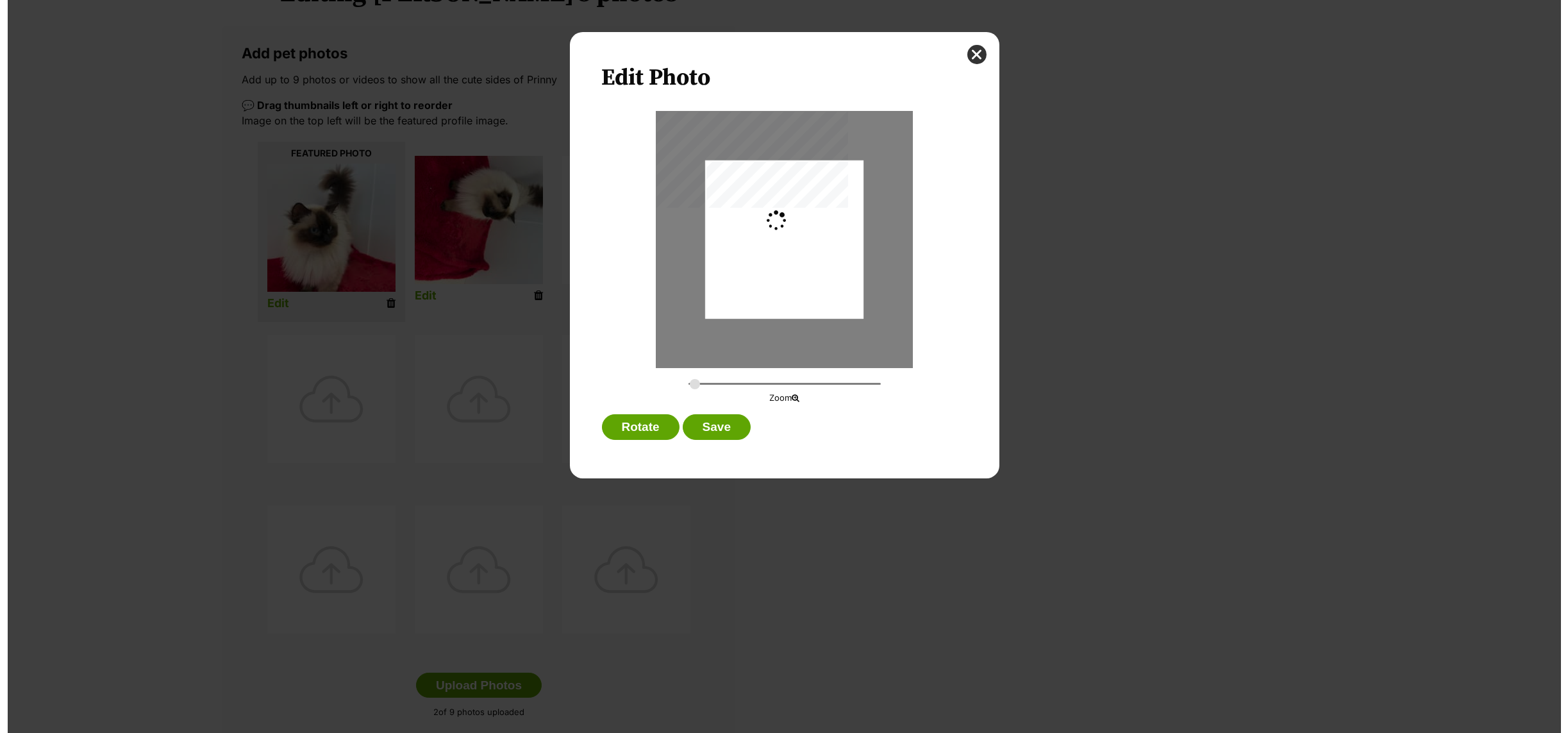
scroll to position [0, 0]
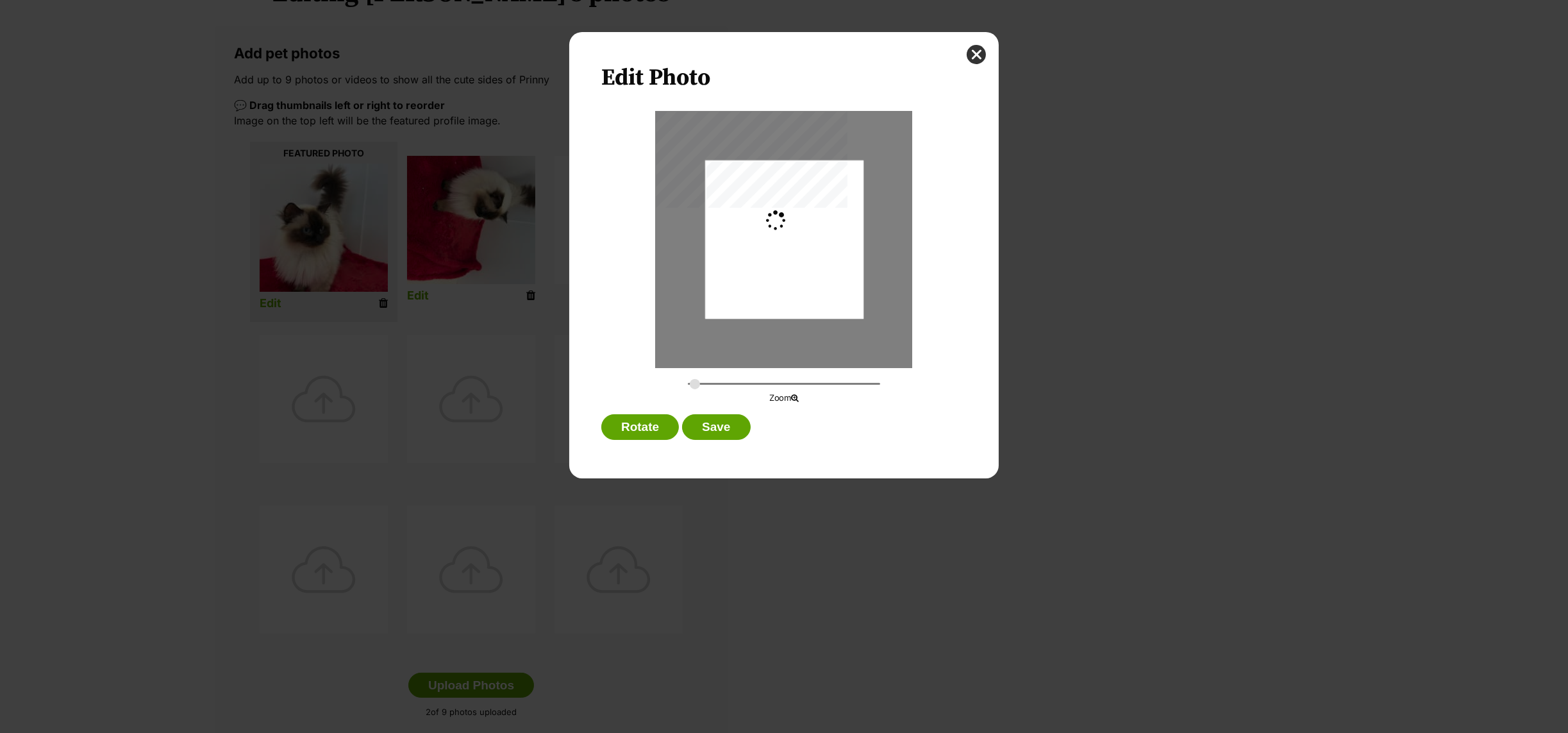
type input "0.3659"
click at [648, 424] on button "Rotate" at bounding box center [640, 427] width 77 height 26
drag, startPoint x: 820, startPoint y: 274, endPoint x: 825, endPoint y: 258, distance: 16.8
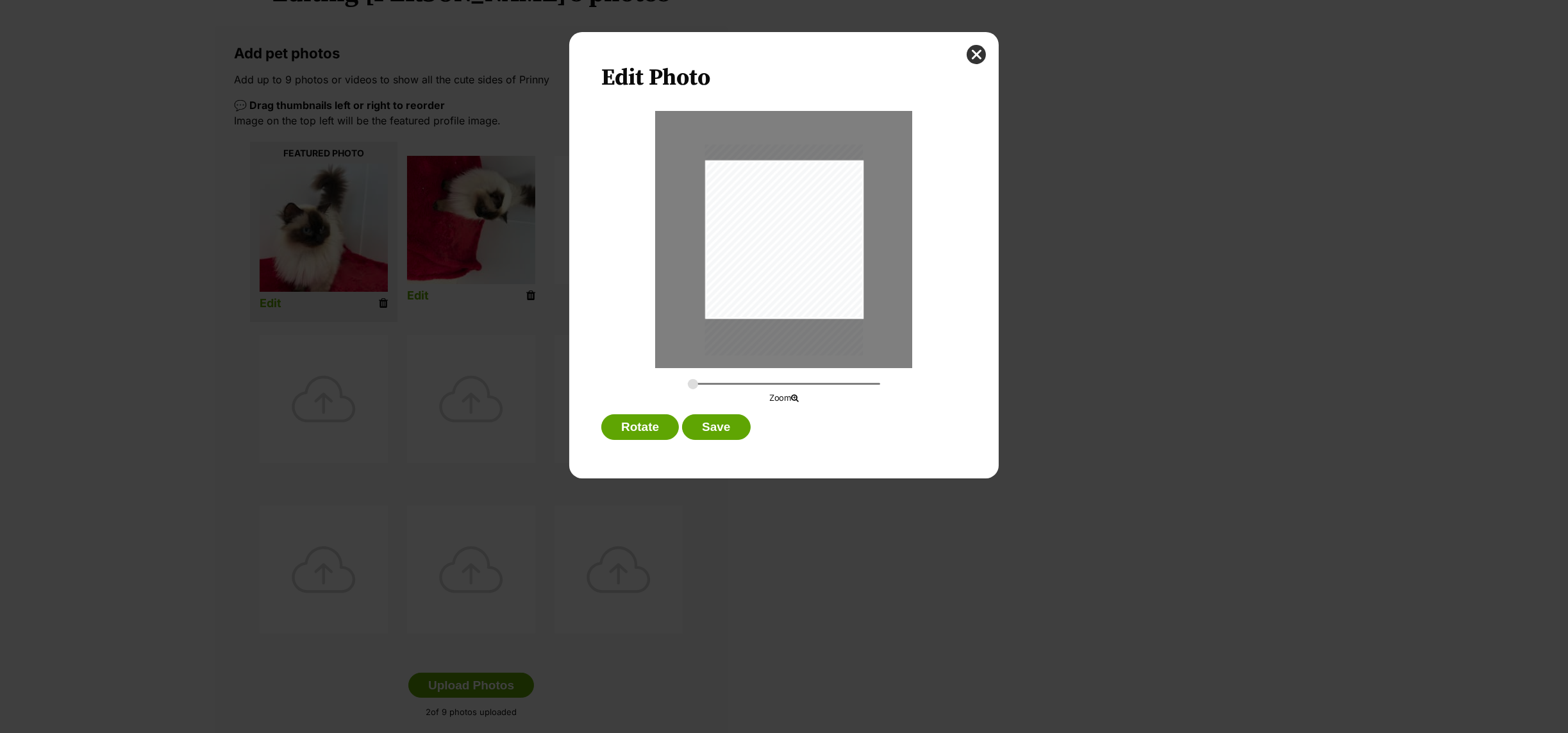
click at [825, 258] on div "Dialog Window - Close (Press escape to close)" at bounding box center [784, 249] width 158 height 211
click at [717, 428] on button "Save" at bounding box center [716, 427] width 68 height 26
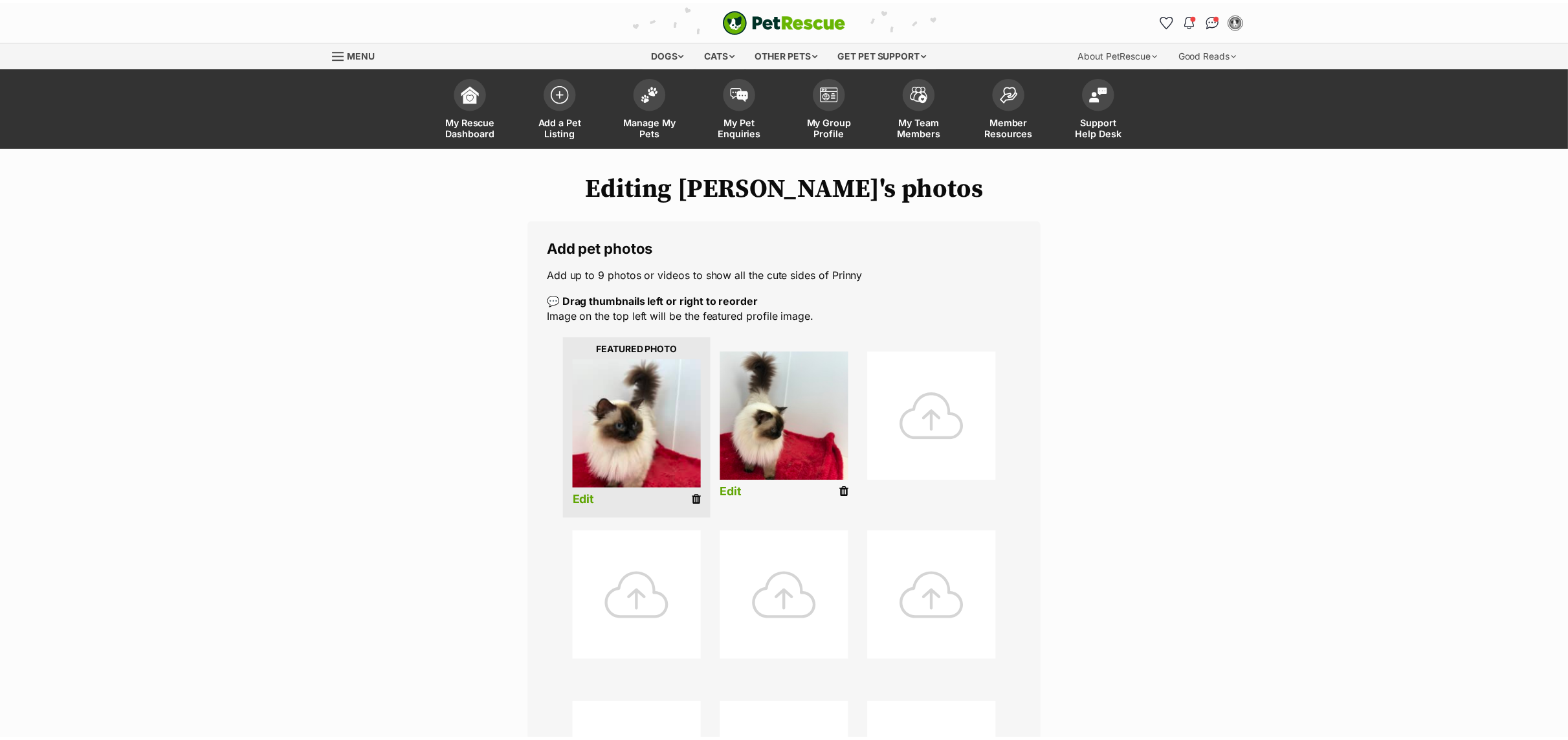
scroll to position [194, 0]
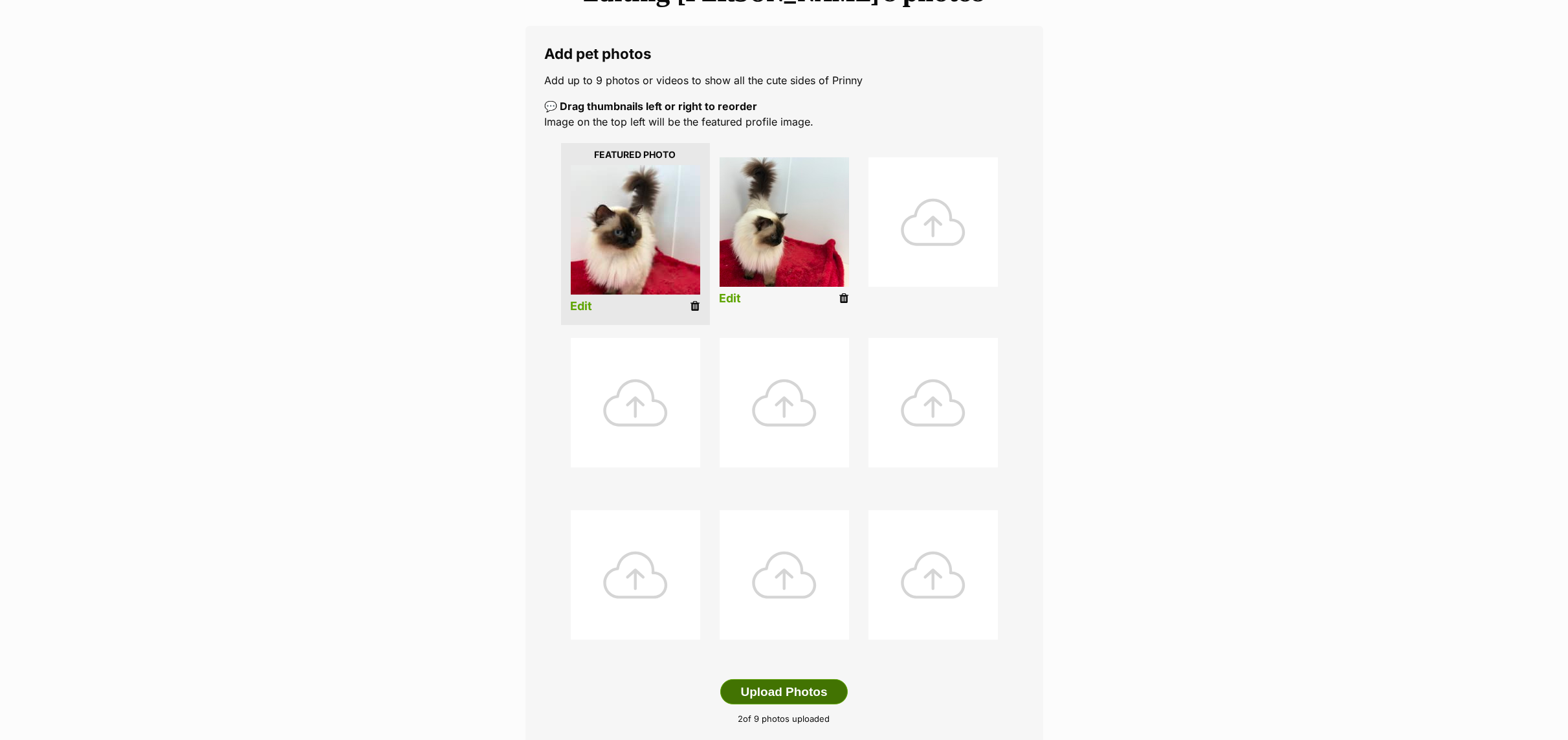
click at [769, 693] on button "Upload Photos" at bounding box center [783, 692] width 127 height 26
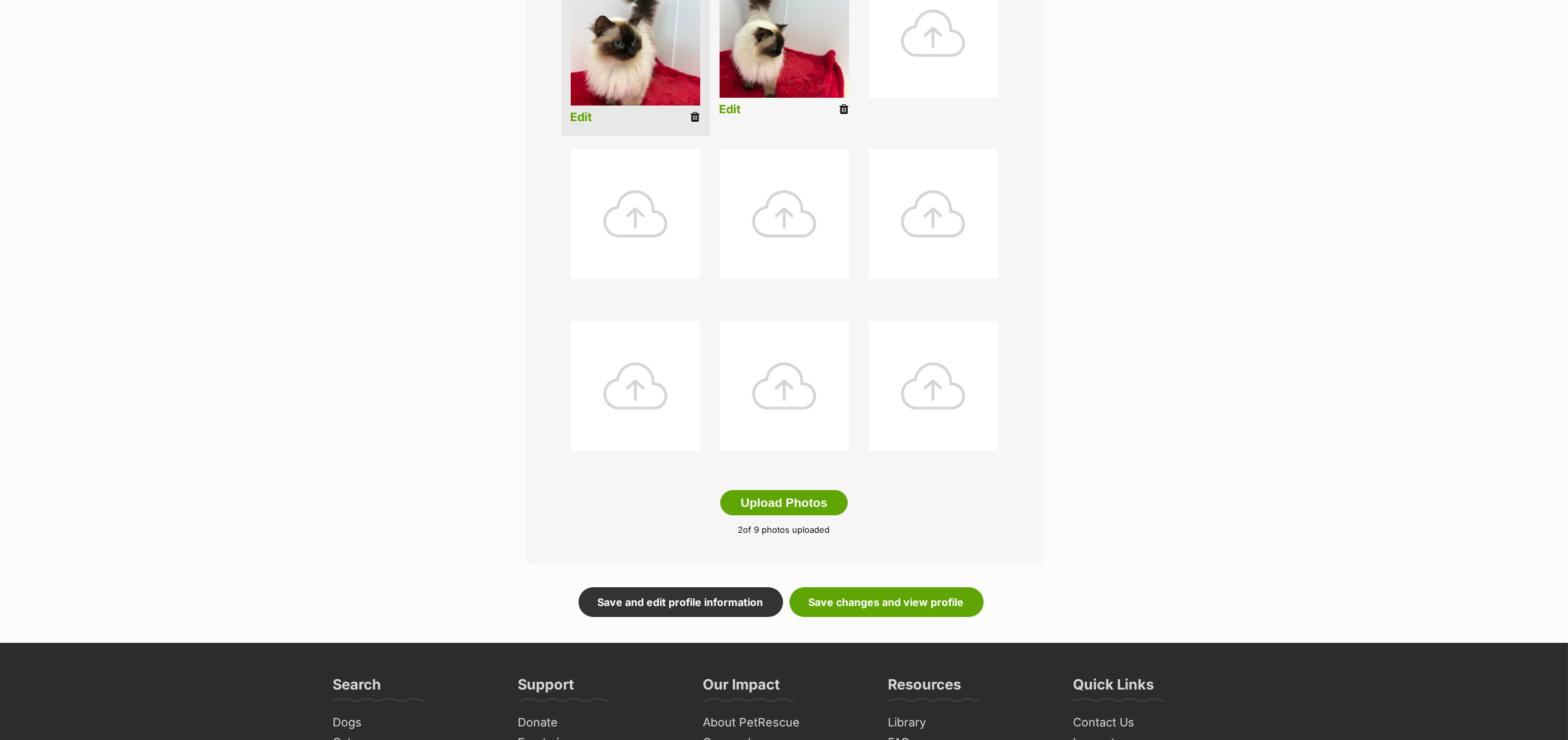
scroll to position [388, 0]
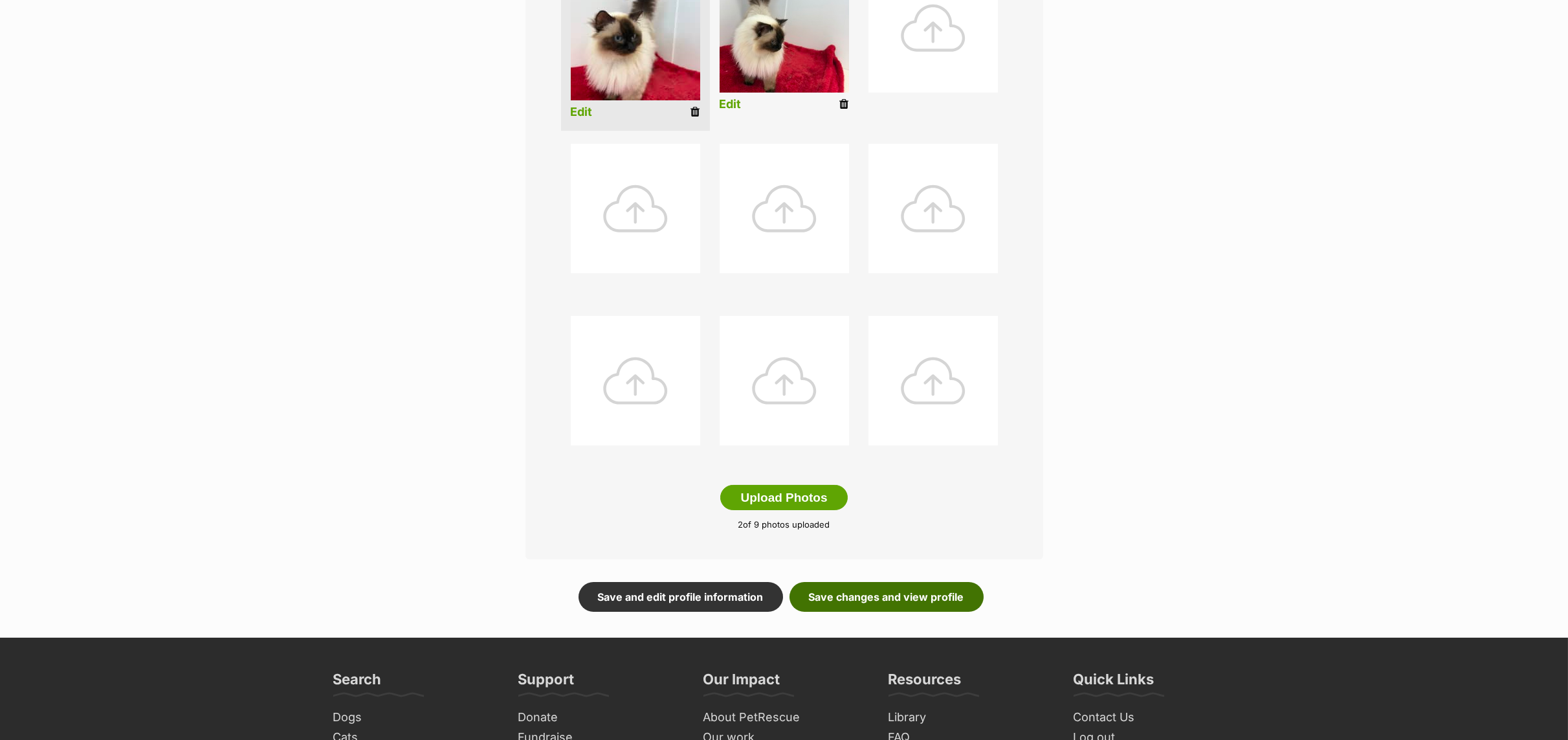
click at [853, 594] on link "Save changes and view profile" at bounding box center [886, 597] width 194 height 30
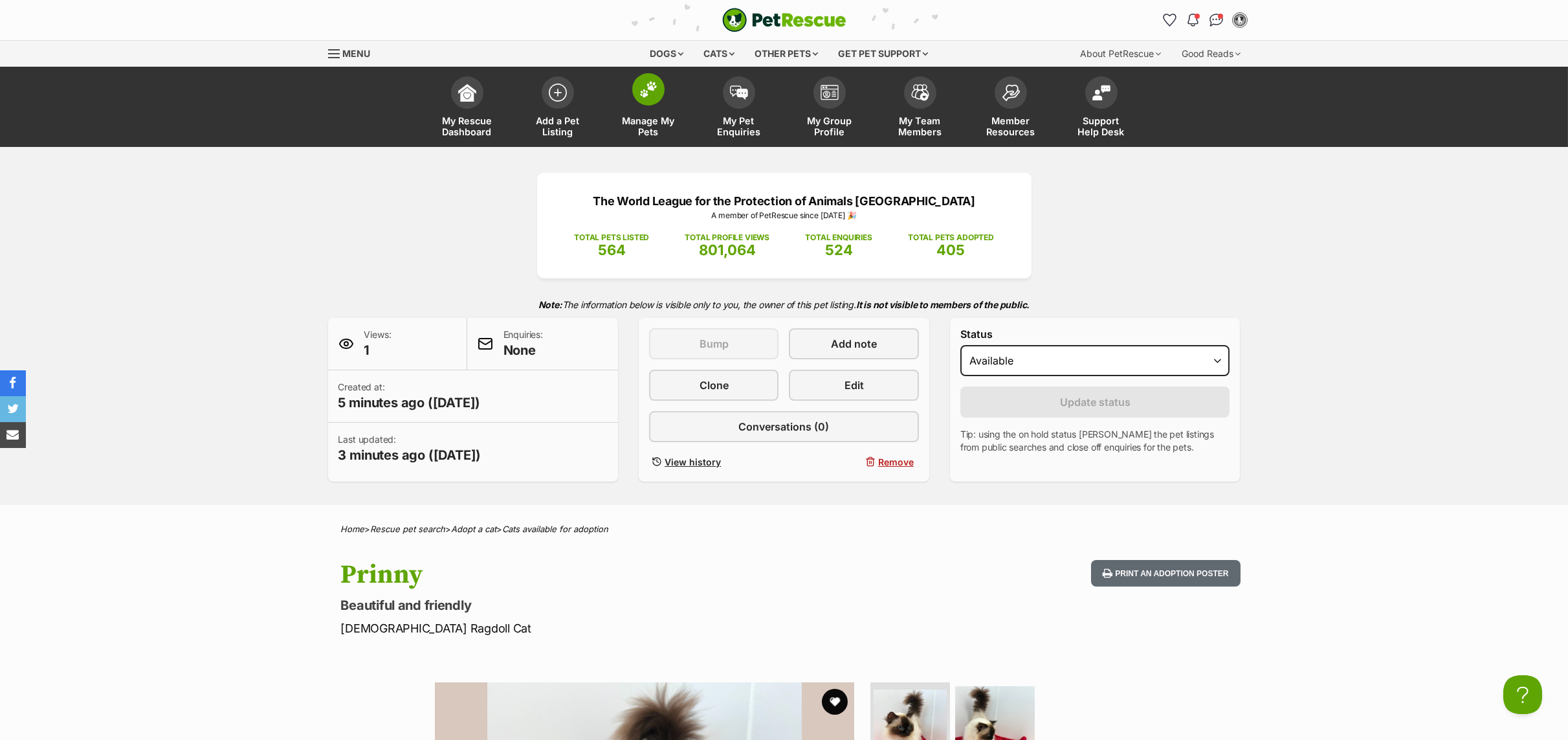
click at [643, 120] on span "Manage My Pets" at bounding box center [648, 126] width 58 height 22
